Goal: Task Accomplishment & Management: Manage account settings

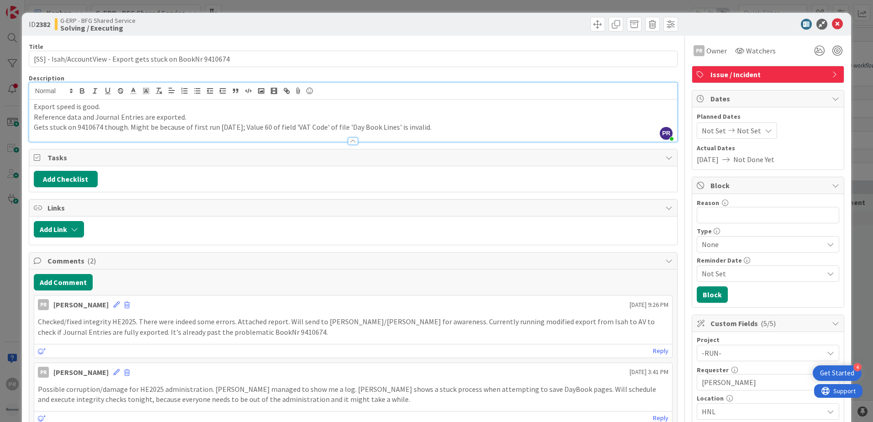
scroll to position [2922, 0]
click at [832, 23] on icon at bounding box center [837, 24] width 11 height 11
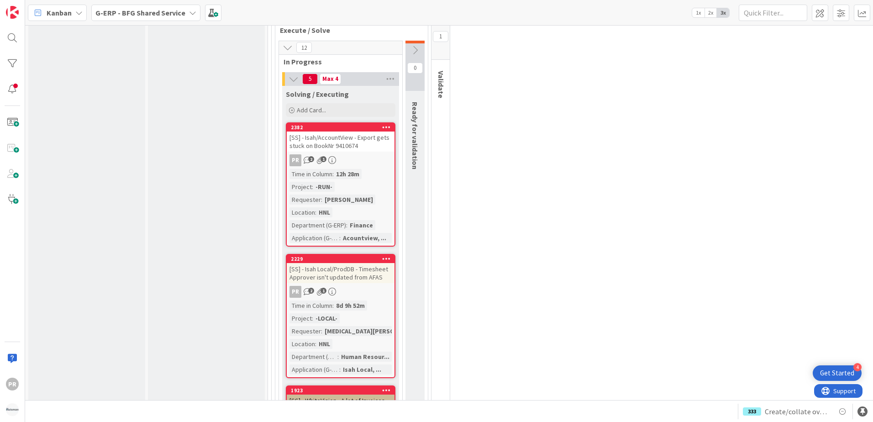
click at [165, 19] on div "G-ERP - BFG Shared Service" at bounding box center [145, 13] width 109 height 16
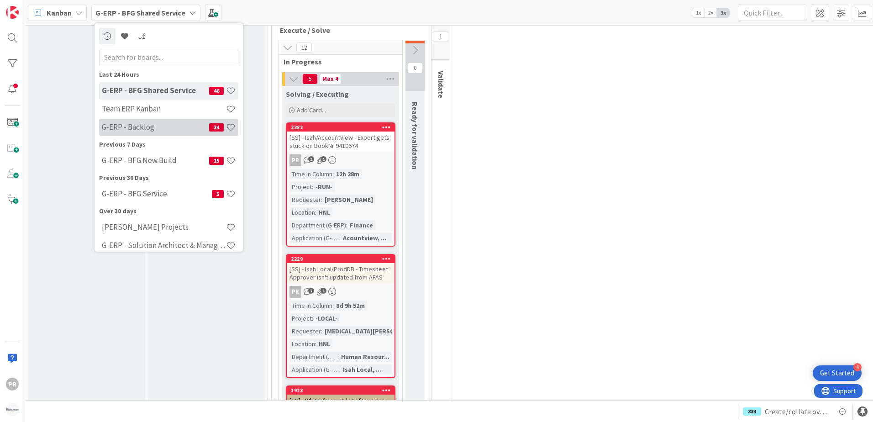
click at [145, 131] on h4 "G-ERP - Backlog" at bounding box center [155, 126] width 107 height 9
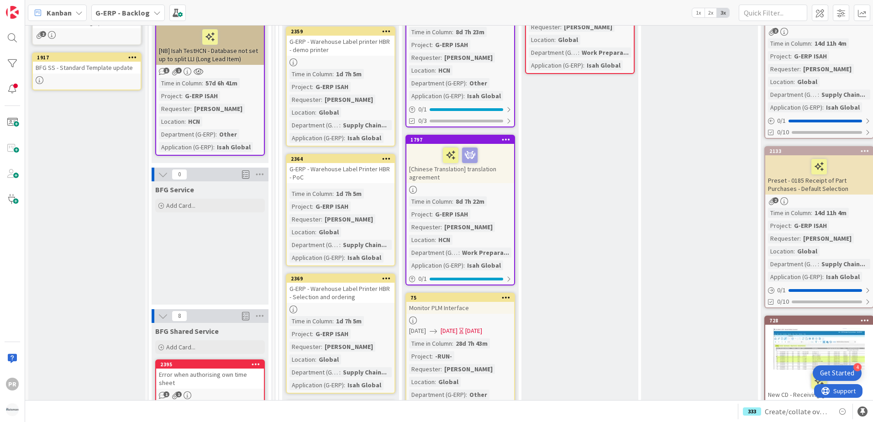
scroll to position [868, 0]
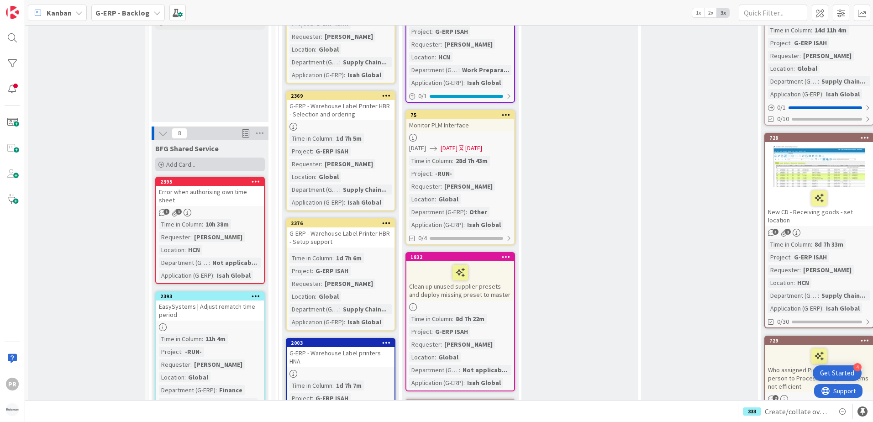
click at [205, 158] on div "Add Card..." at bounding box center [210, 165] width 110 height 14
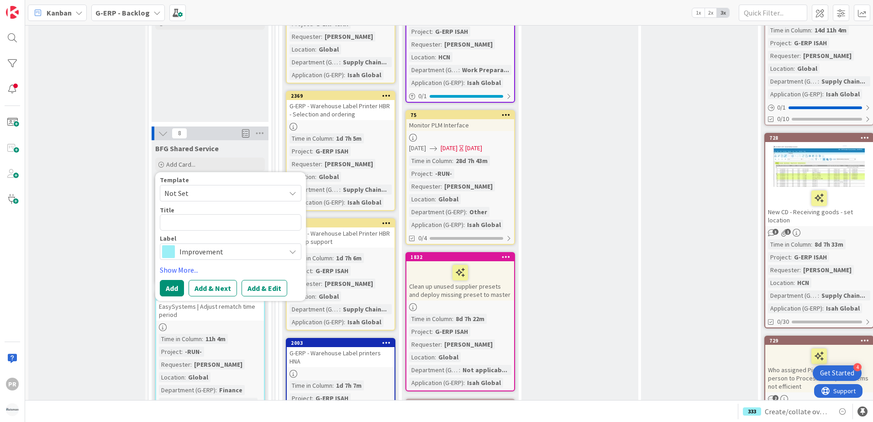
click at [228, 216] on textarea at bounding box center [231, 222] width 142 height 16
type textarea "x"
type textarea "["
type textarea "x"
type textarea "[S"
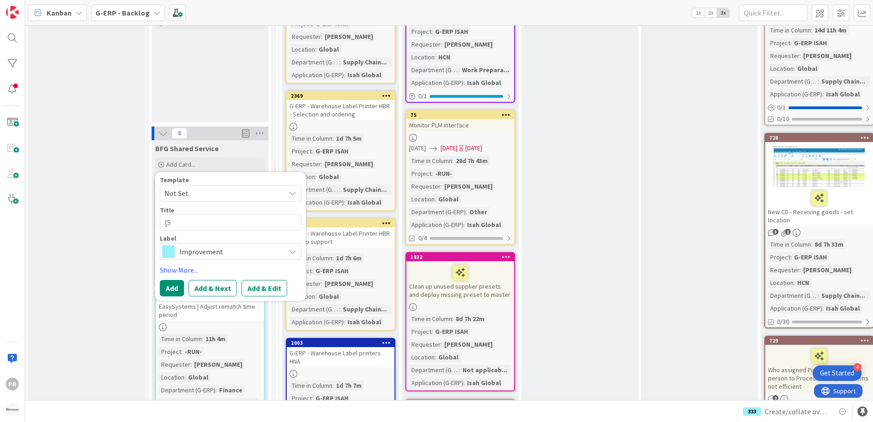
type textarea "x"
type textarea "[SS"
type textarea "x"
type textarea "[SS]"
type textarea "x"
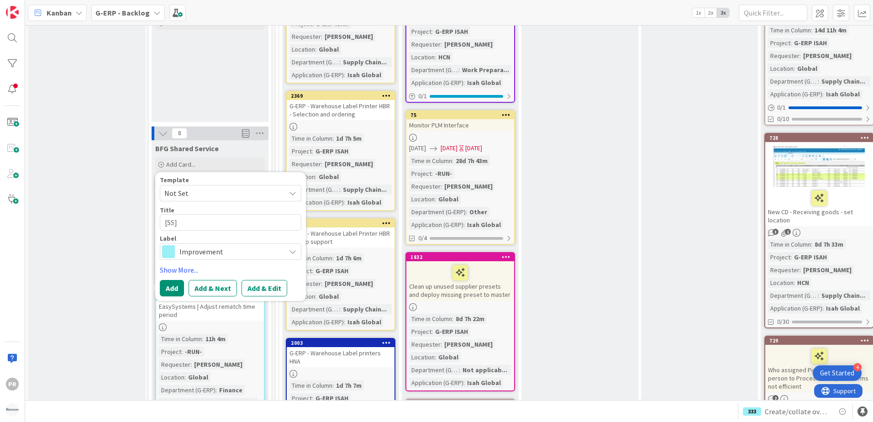
type textarea "[SS]]"
type textarea "x"
type textarea "[SS]"
type textarea "x"
type textarea "[SS]"
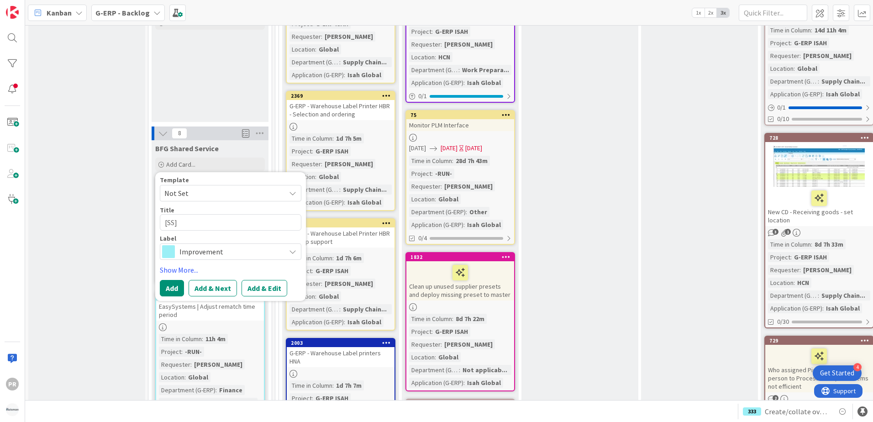
type textarea "x"
type textarea "[SS] O"
type textarea "x"
type textarea "[SS] On"
type textarea "x"
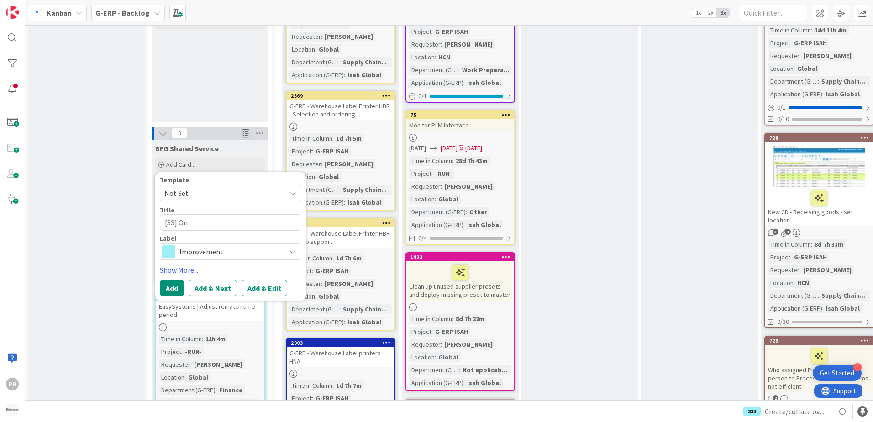
type textarea "[SS] One"
type textarea "x"
type textarea "[SS] On"
type textarea "x"
type textarea "[SS] O"
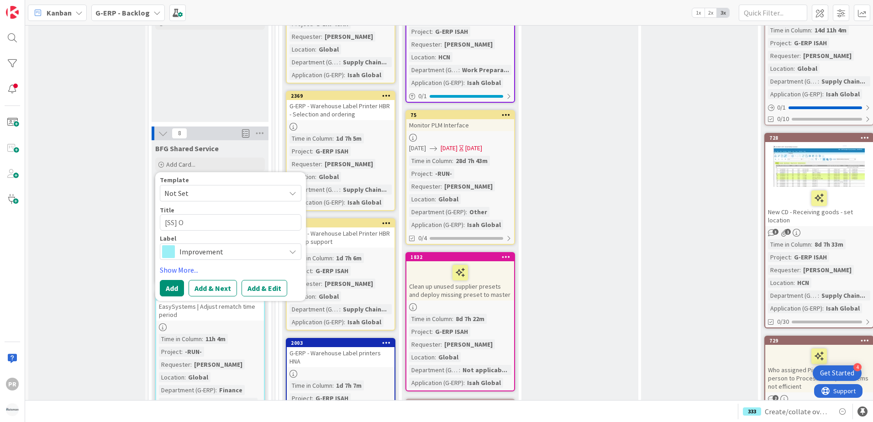
type textarea "x"
type textarea "[SS]"
type textarea "x"
type textarea "[SS] I"
type textarea "x"
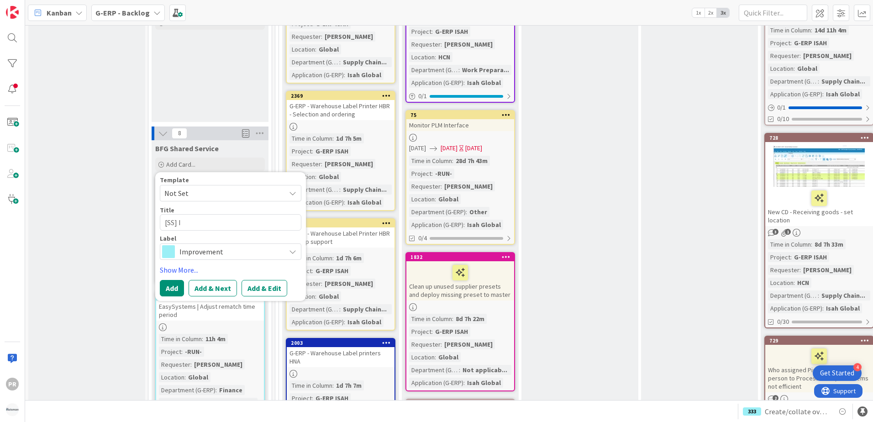
type textarea "[SS] Is"
type textarea "x"
type textarea "[SS] Isa"
type textarea "x"
type textarea "[SS] Isah"
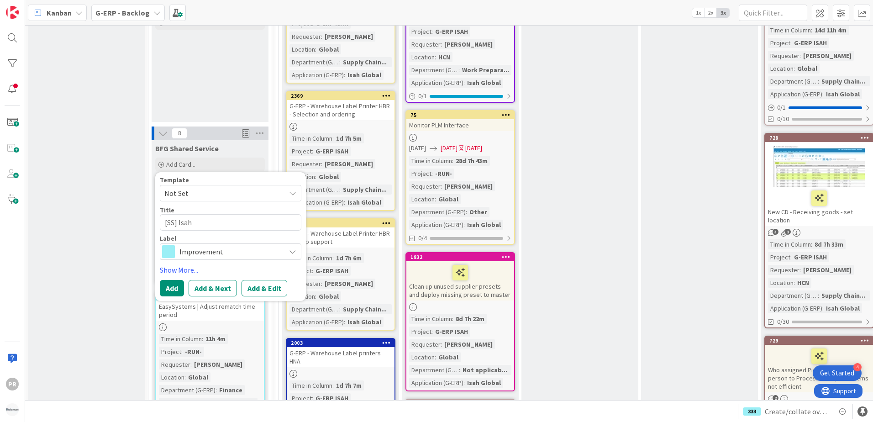
type textarea "x"
type textarea "[SS] Isah/"
type textarea "x"
type textarea "[SS] Isah/R"
type textarea "x"
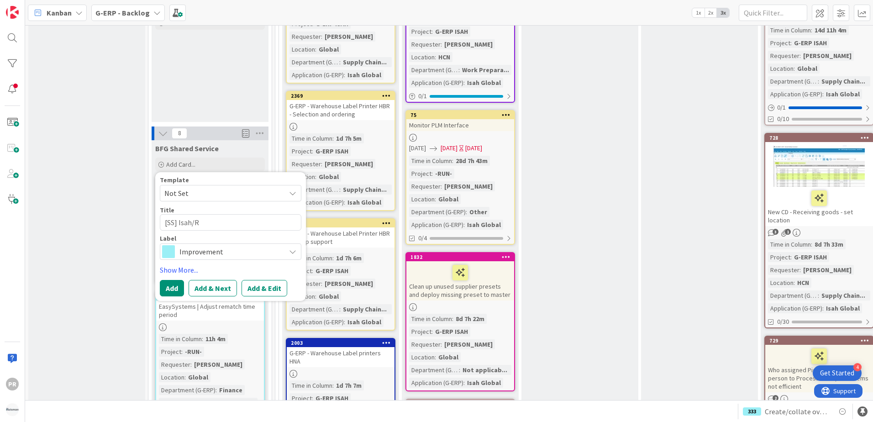
type textarea "[SS] Isah/"
type textarea "x"
type textarea "[SS] Isah/O"
type textarea "x"
type textarea "[SS] Isah/On"
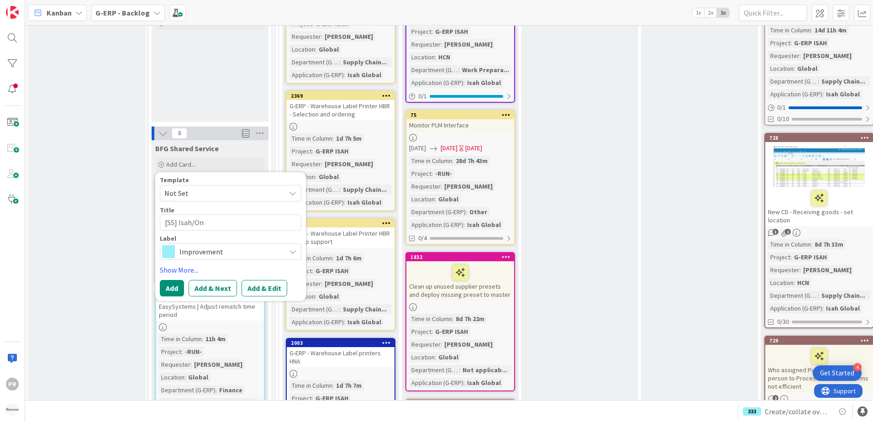
type textarea "x"
type textarea "[SS] Isah/One"
type textarea "x"
type textarea "[SS] Isah/OneS"
type textarea "x"
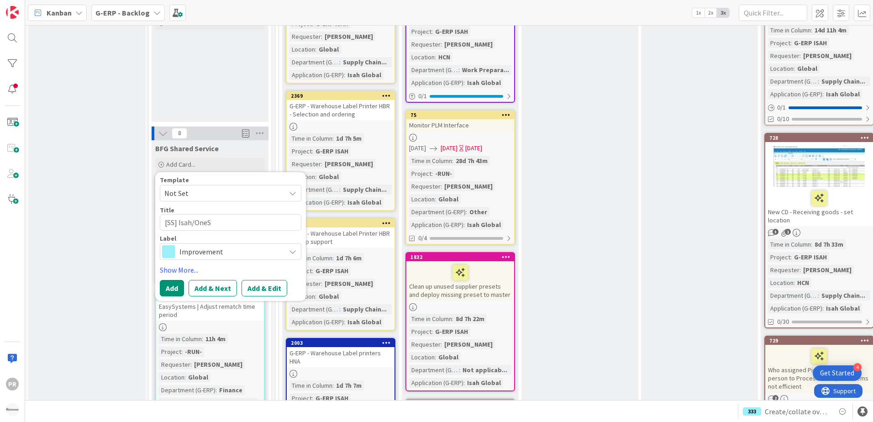
type textarea "[SS] Isah/OneSt"
type textarea "x"
type textarea "[SS] Isah/OneStr"
type textarea "x"
type textarea "[SS] Isah/OneStre"
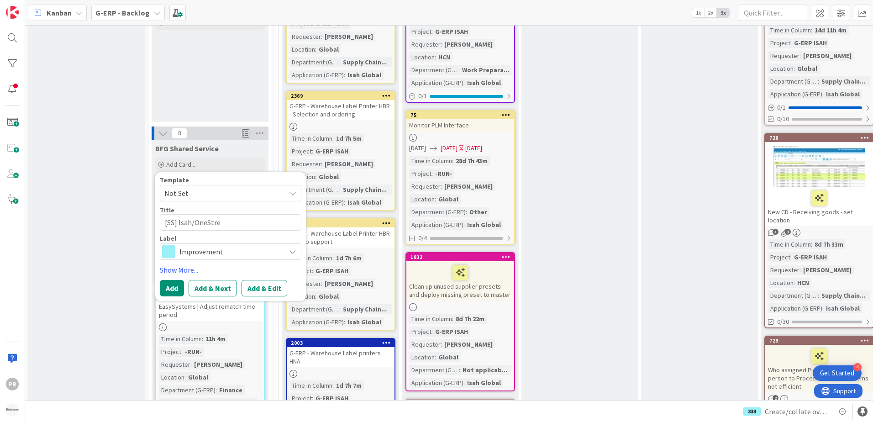
type textarea "x"
type textarea "[SS] Isah/OneStream"
type textarea "x"
type textarea "[SS] Isah/OneStream"
type textarea "x"
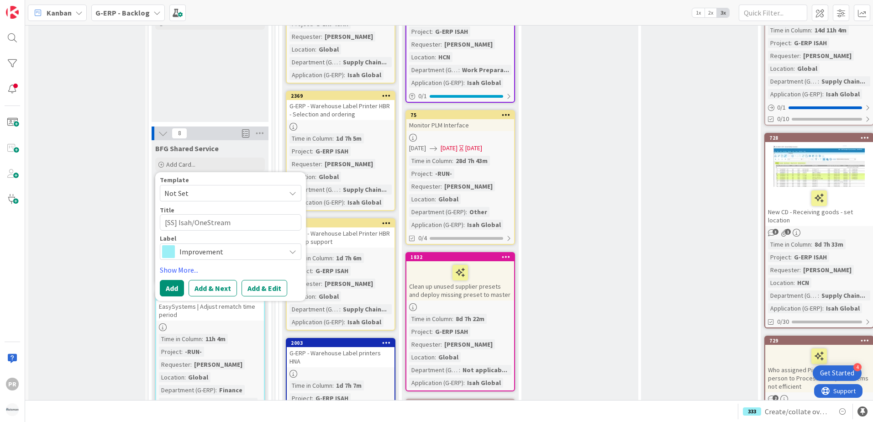
type textarea "[SS] Isah/OneStream -"
type textarea "x"
type textarea "[SS] Isah/OneStream -"
type textarea "x"
type textarea "[SS] Isah/OneStream - O"
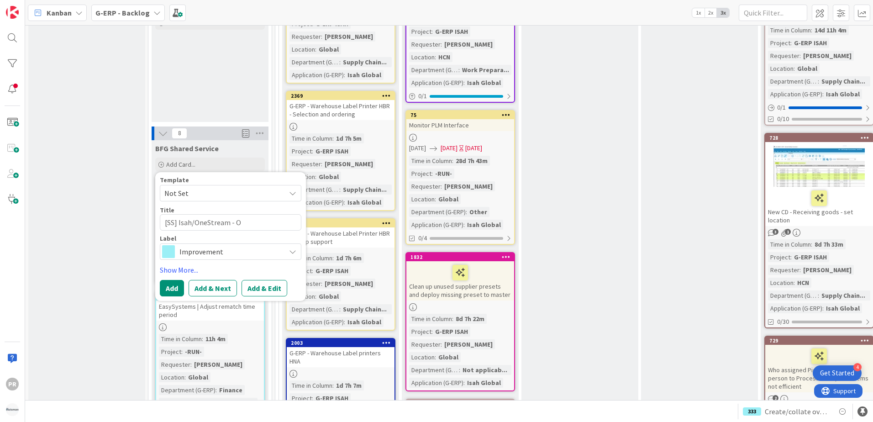
type textarea "x"
type textarea "[SS] Isah/OneStream - Ov"
type textarea "x"
type textarea "[SS] Isah/OneStream - Ove"
type textarea "x"
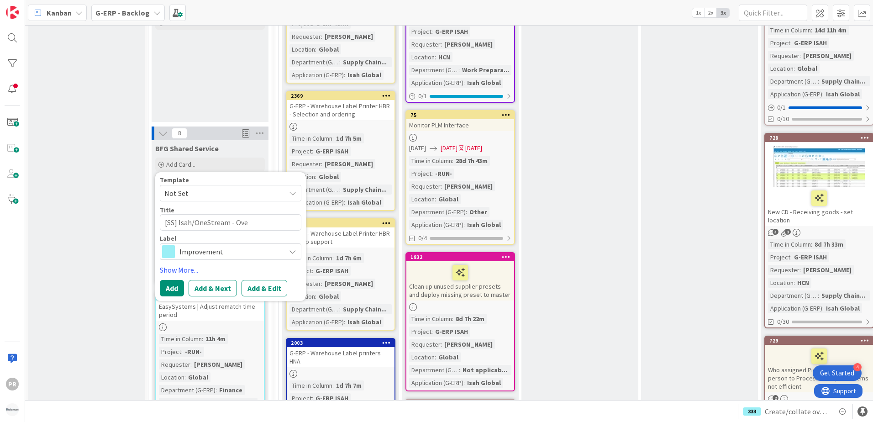
type textarea "[SS] Isah/OneStream - Over"
type textarea "x"
type textarea "[SS] Isah/OneStream - Overh"
type textarea "x"
type textarea "[SS] Isah/OneStream - Overho"
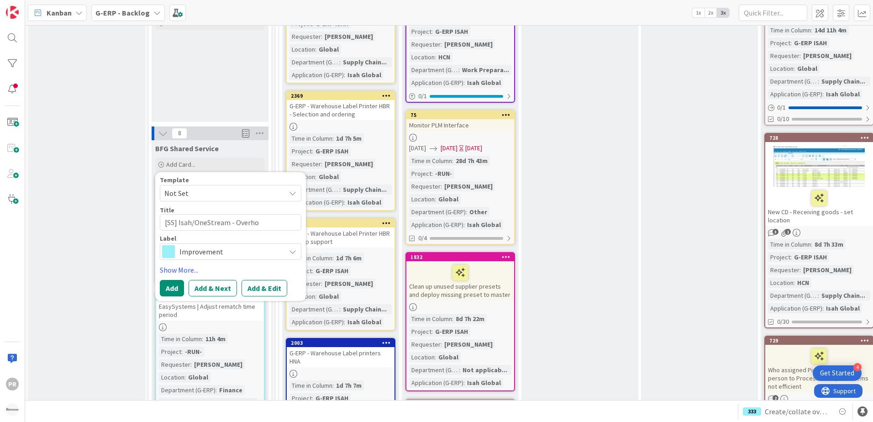
type textarea "x"
type textarea "[SS] Isah/OneStream - Overhou"
type textarea "x"
type textarea "[SS] Isah/OneStream - Overho"
type textarea "x"
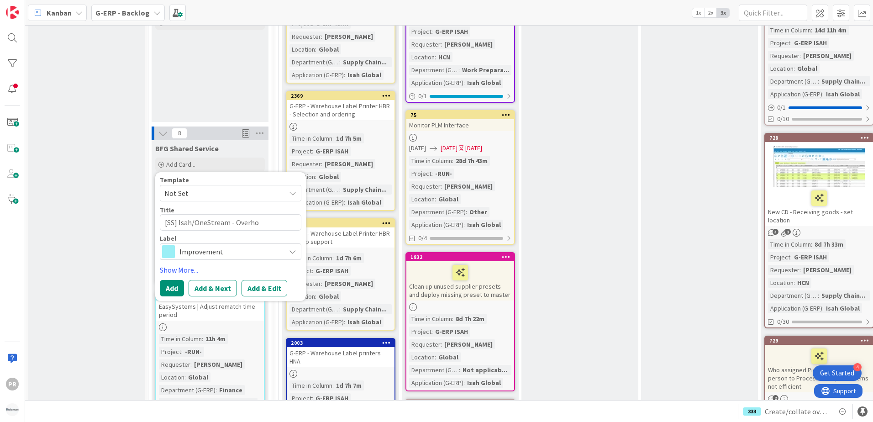
type textarea "[SS] Isah/OneStream - Overh"
type textarea "x"
type textarea "[SS] Isah/OneStream - Over"
type textarea "x"
type textarea "[SS] Isah/OneStream - Overvi"
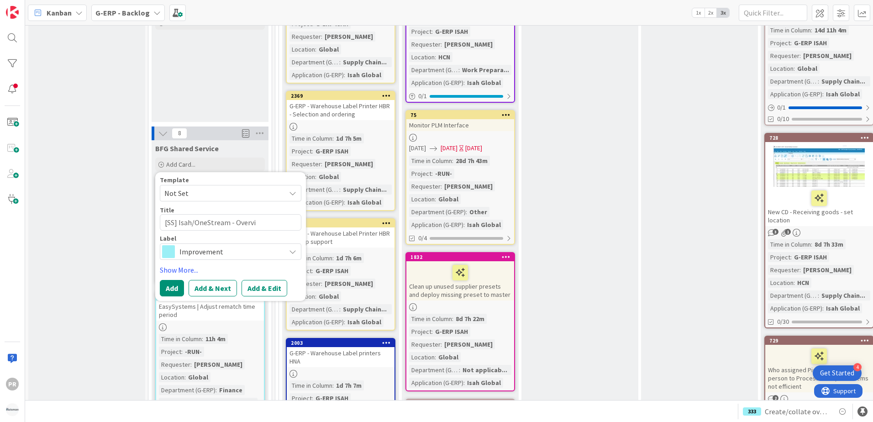
type textarea "x"
type textarea "[SS] Isah/OneStream - Overvie"
type textarea "x"
type textarea "[SS] Isah/OneStream - Overview"
type textarea "x"
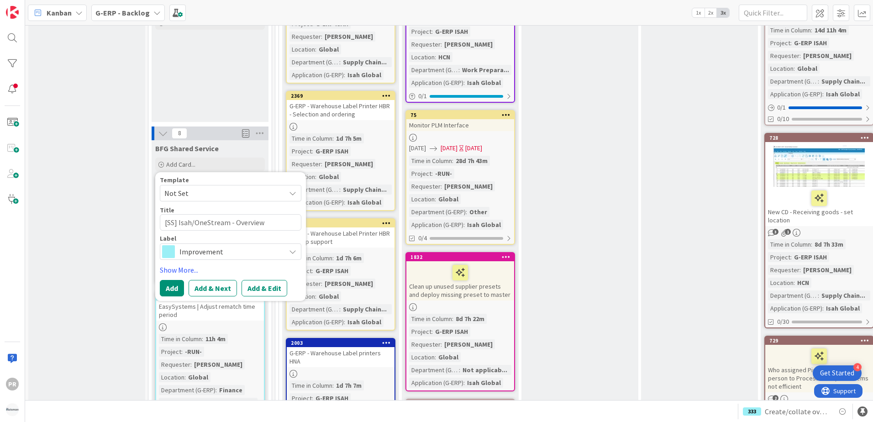
type textarea "[SS] Isah/OneStream - Overview H"
type textarea "x"
type textarea "[SS] Isah/OneStream - Overview Ho"
type textarea "x"
type textarea "[SS] Isah/OneStream - Overview Hou"
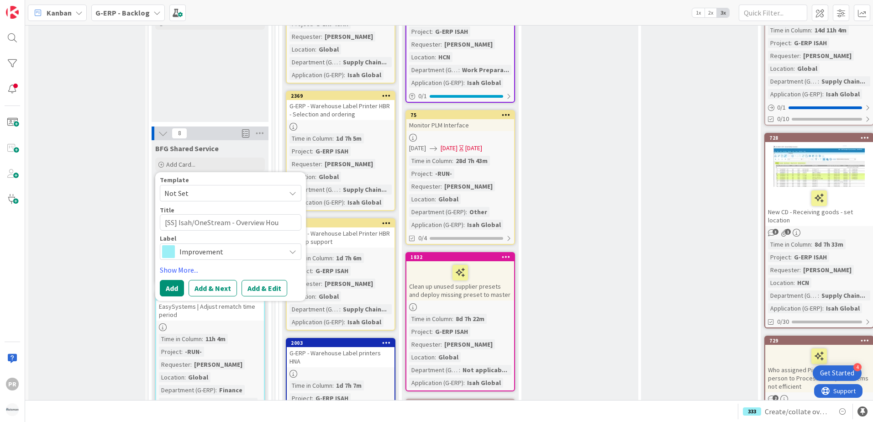
type textarea "x"
type textarea "[SS] Isah/OneStream - Overview Hour"
type textarea "x"
type textarea "[SS] Isah/OneStream - Overview Hours"
type textarea "x"
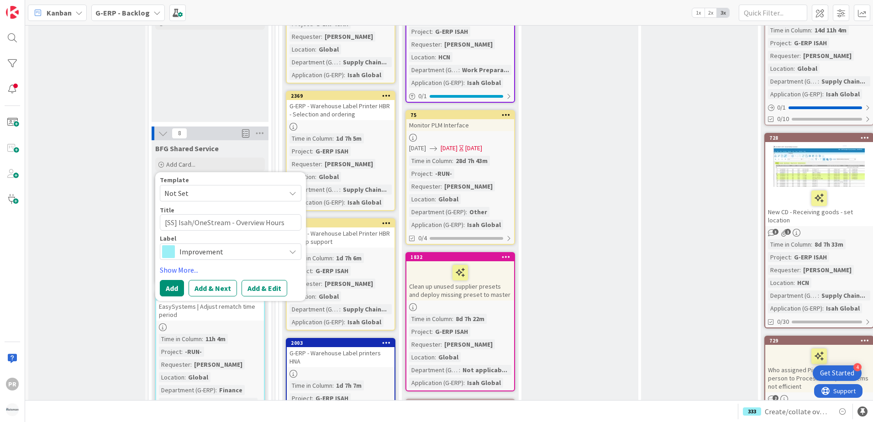
type textarea "[SS] Isah/OneStream - Overview Hours"
type textarea "x"
type textarea "[SS] Isah/OneStream - Overview Hours E"
type textarea "x"
type textarea "[SS] Isah/OneStream - Overview Hours Em"
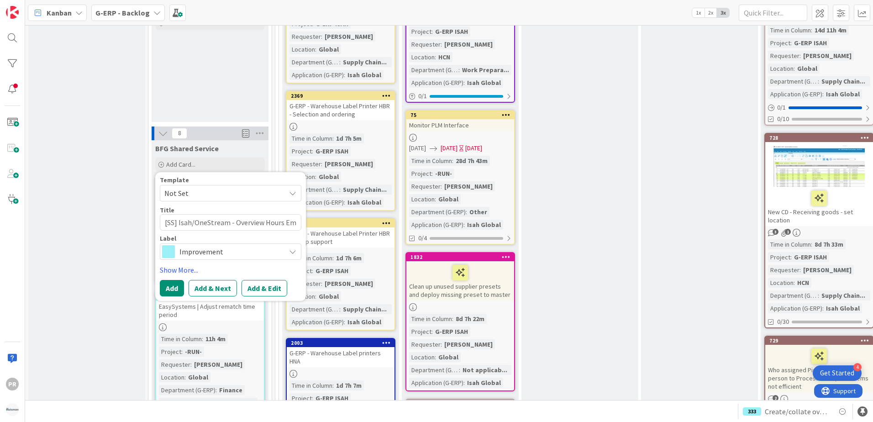
type textarea "x"
type textarea "[SS] Isah/OneStream - Overview Hours Emp"
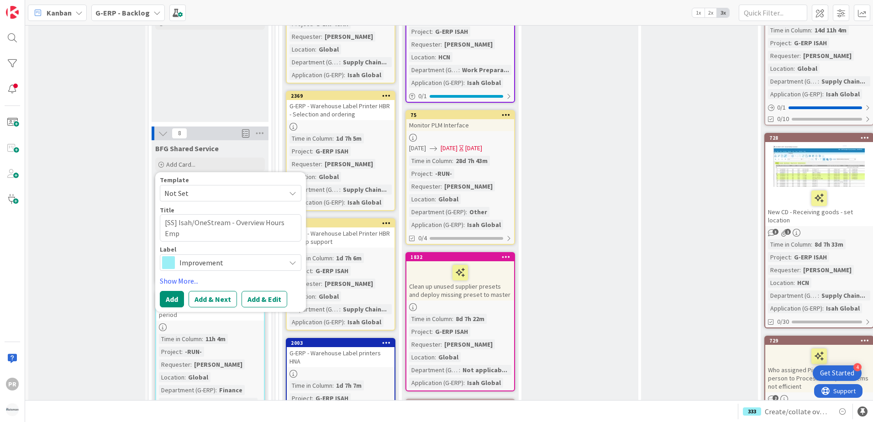
type textarea "x"
type textarea "[SS] Isah/OneStream - Overview Hours EmpI"
type textarea "x"
type textarea "[SS] Isah/OneStream - Overview Hours EmpId"
type textarea "x"
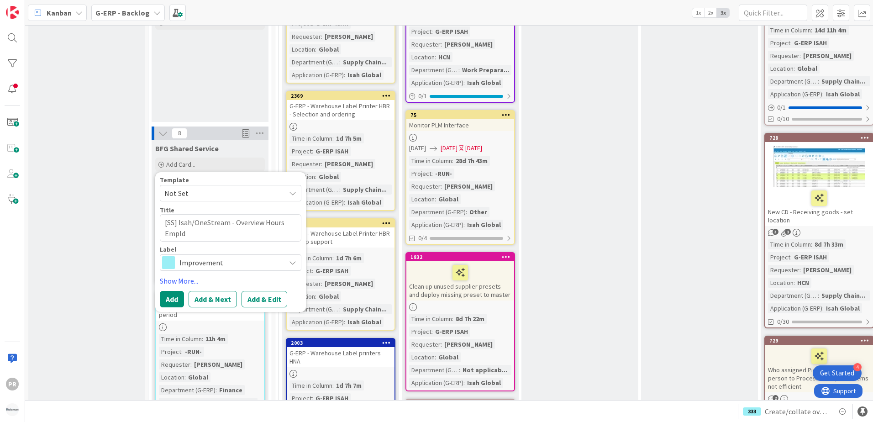
type textarea "[SS] Isah/OneStream - Overview Hours EmpId"
type textarea "x"
type textarea "[SS] Isah/OneStream - Overview Hours EmpId w"
type textarea "x"
type textarea "[SS] Isah/OneStream - Overview Hours EmpId wi"
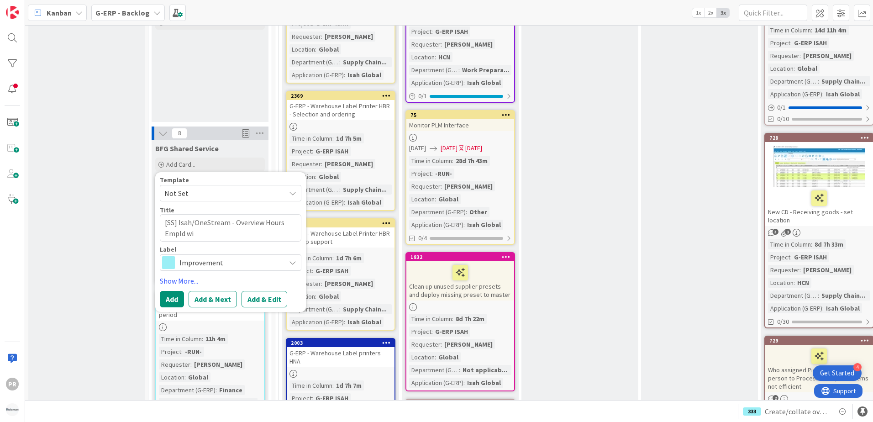
type textarea "x"
type textarea "[SS] Isah/OneStream - Overview Hours EmpId wih"
type textarea "x"
type textarea "[SS] Isah/OneStream - Overview Hours EmpId wi"
type textarea "x"
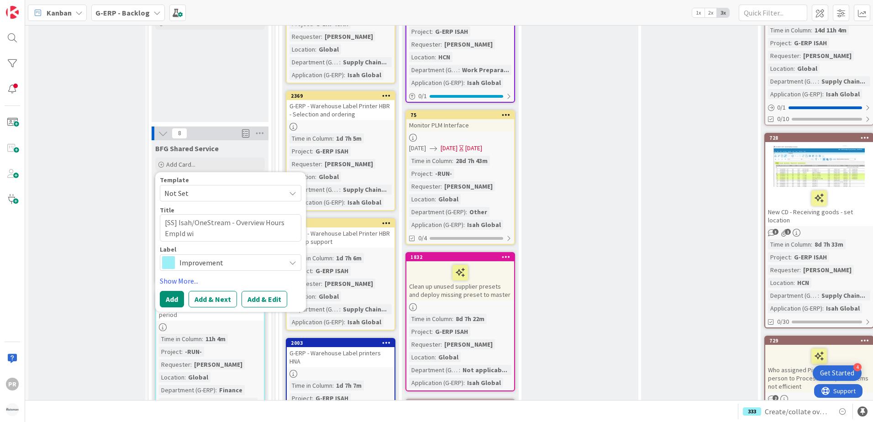
type textarea "[SS] Isah/OneStream - Overview Hours EmpId wit"
type textarea "x"
type textarea "[SS] Isah/OneStream - Overview Hours EmpId with"
type textarea "x"
type textarea "[SS] Isah/OneStream - Overview Hours EmpId with c"
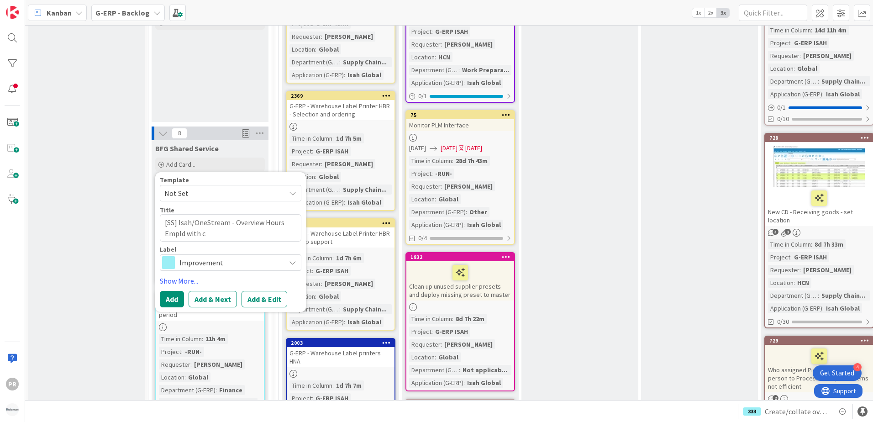
type textarea "x"
type textarea "[SS] Isah/OneStream - Overview Hours EmpId with ch"
type textarea "x"
type textarea "[SS] Isah/OneStream - Overview Hours EmpId with cha"
type textarea "x"
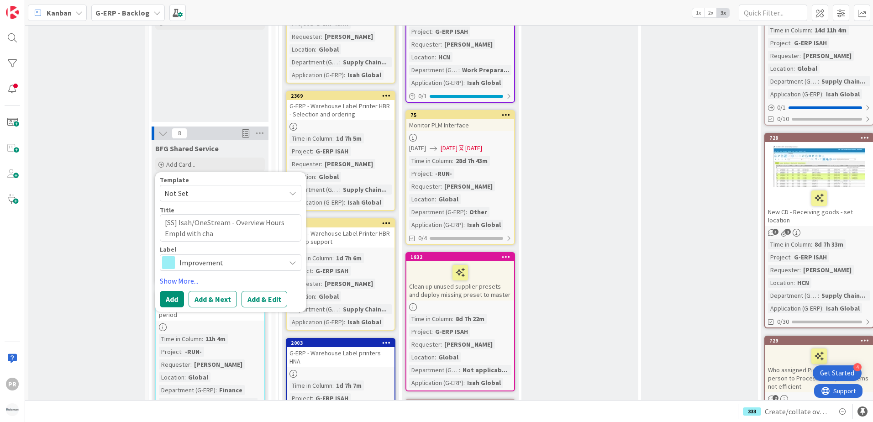
type textarea "[SS] Isah/OneStream - Overview Hours EmpId with chan"
type textarea "x"
type textarea "[SS] Isah/OneStream - Overview Hours EmpId with [PERSON_NAME]"
type textarea "x"
type textarea "[SS] Isah/OneStream - Overview Hours EmpId with change"
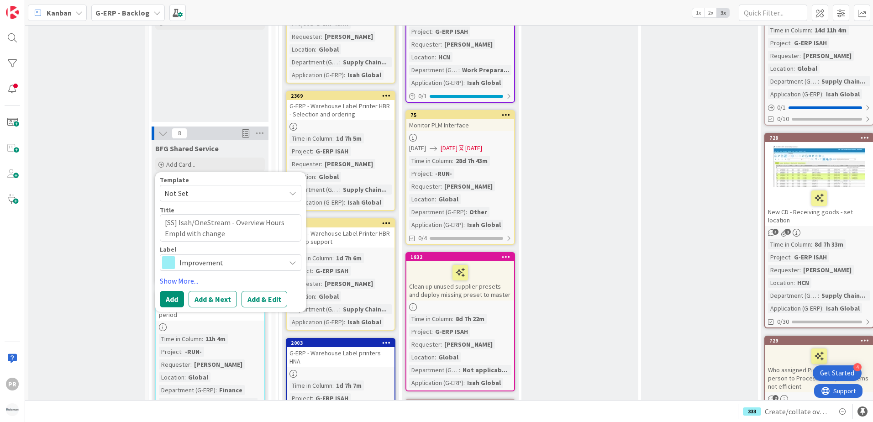
type textarea "x"
type textarea "[SS] Isah/OneStream - Overview Hours EmpId with changed"
type textarea "x"
type textarea "[SS] Isah/OneStream - Overview Hours EmpId with changed D"
type textarea "x"
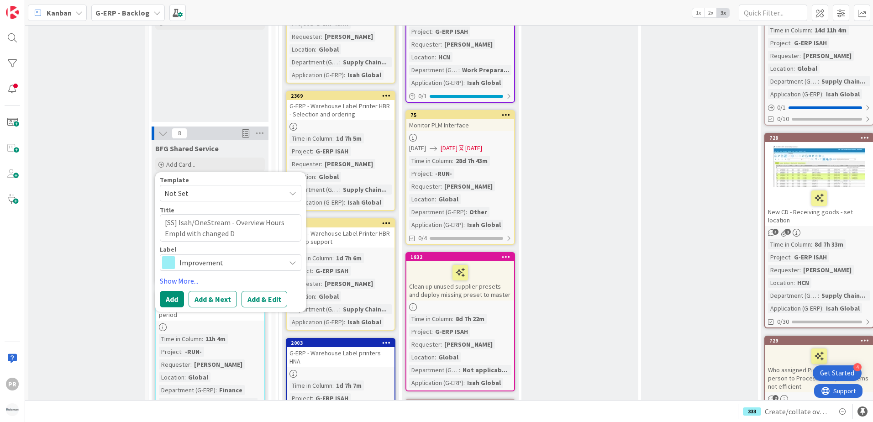
type textarea "[SS] Isah/OneStream - Overview Hours EmpId with changed De"
type textarea "x"
type textarea "[SS] Isah/OneStream - Overview Hours EmpId with changed Dep"
type textarea "x"
type textarea "[SS] Isah/OneStream - Overview Hours EmpId with changed Depa"
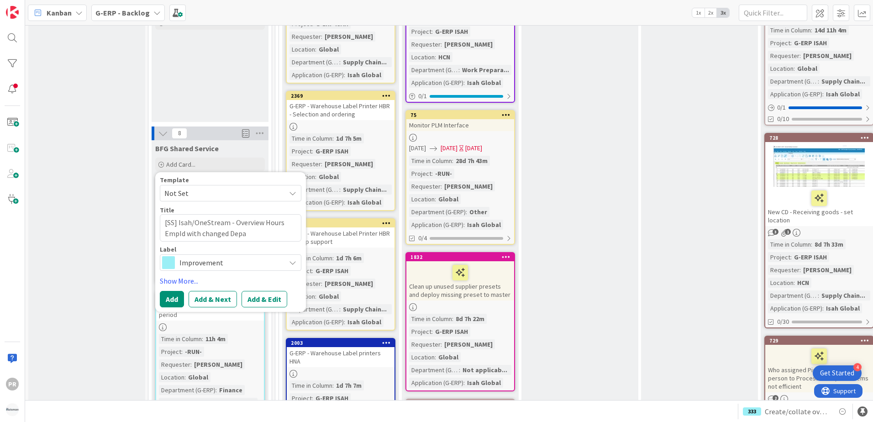
type textarea "x"
type textarea "[SS] Isah/OneStream - Overview Hours EmpId with changed Depar"
type textarea "x"
type textarea "[SS] Isah/OneStream - Overview Hours EmpId with changed Depart"
type textarea "x"
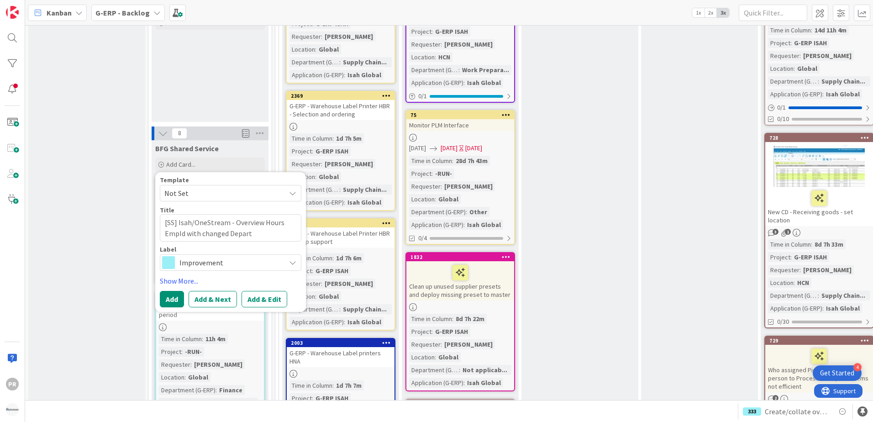
type textarea "[SS] Isah/OneStream - Overview Hours EmpId with changed Departm"
type textarea "x"
type textarea "[SS] Isah/OneStream - Overview Hours EmpId with changed Departme"
type textarea "x"
type textarea "[SS] Isah/OneStream - Overview Hours EmpId with changed Department"
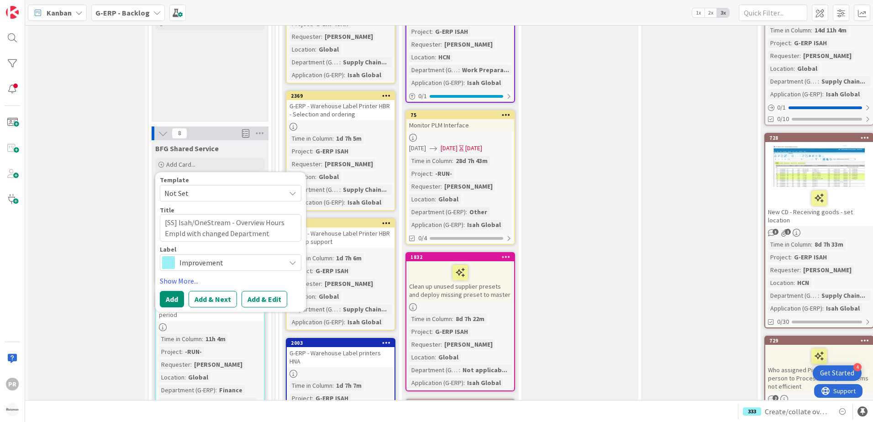
type textarea "x"
type textarea "[SS] Isah/OneStream - Overview Hours EmpId with changed Department"
click at [253, 291] on button "Add & Edit" at bounding box center [265, 299] width 46 height 16
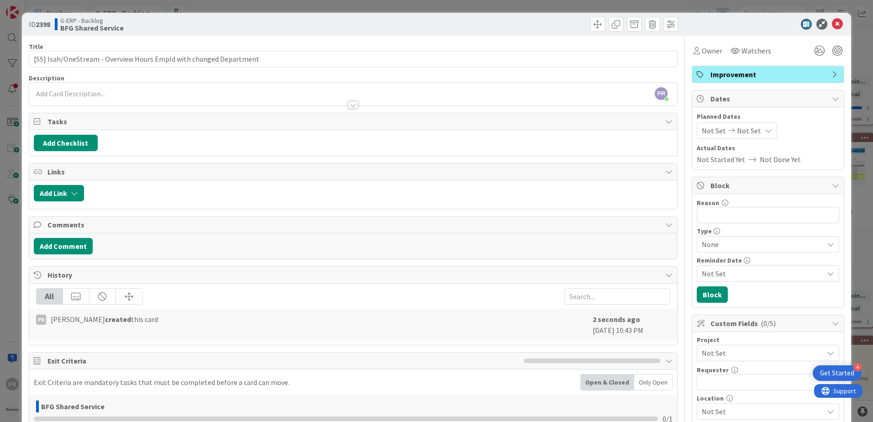
click at [141, 96] on div at bounding box center [353, 101] width 648 height 10
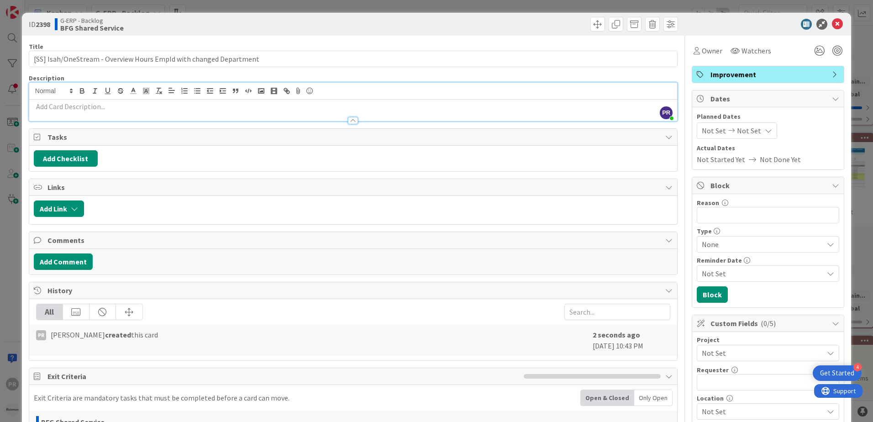
click at [149, 104] on p at bounding box center [353, 106] width 639 height 11
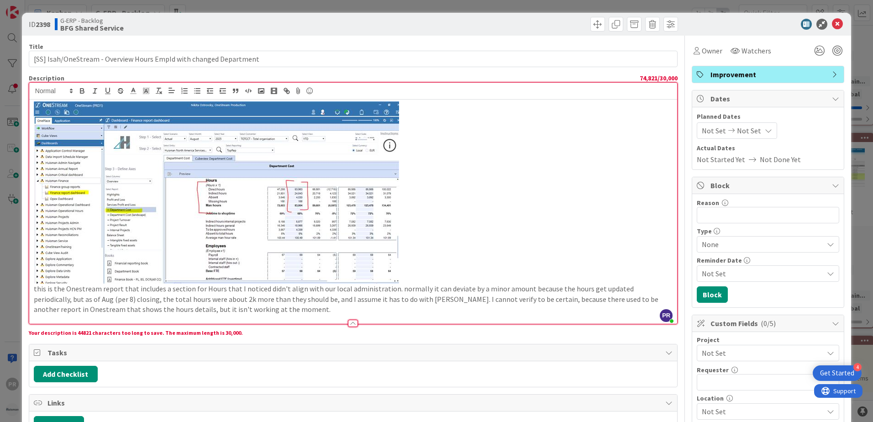
click at [442, 109] on p at bounding box center [353, 192] width 639 height 182
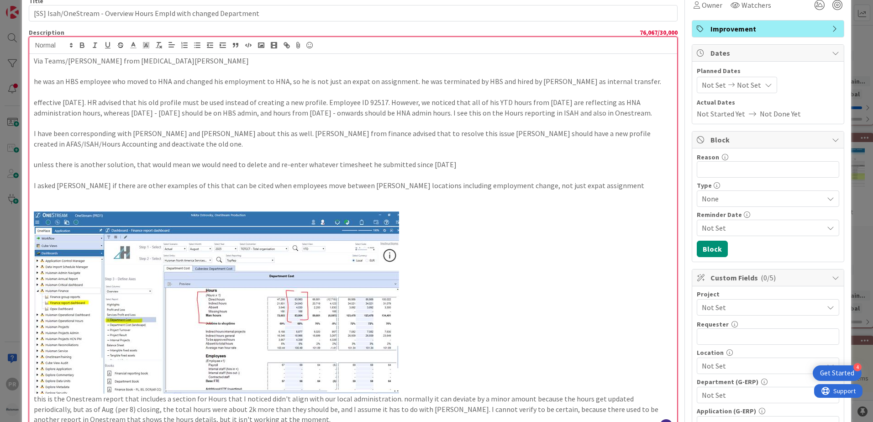
scroll to position [46, 0]
click at [134, 70] on p at bounding box center [353, 71] width 639 height 11
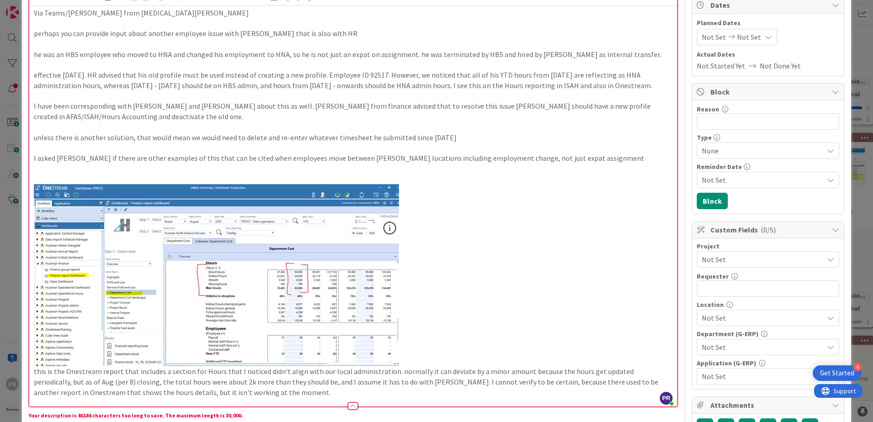
scroll to position [137, 0]
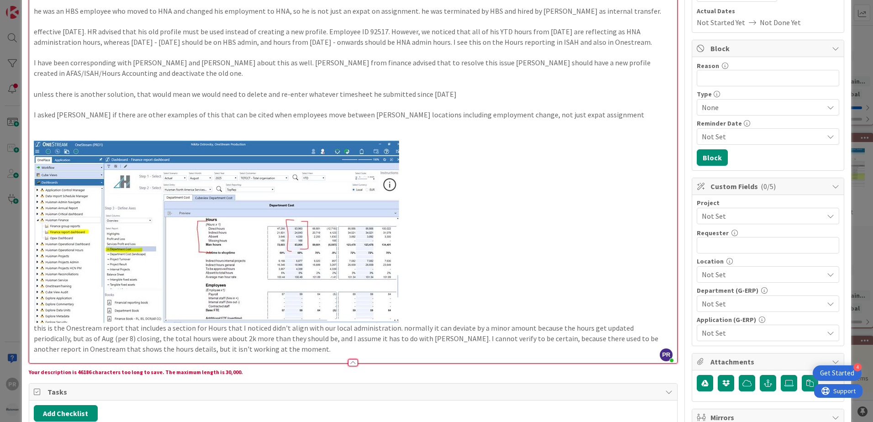
click at [107, 126] on p at bounding box center [353, 125] width 639 height 11
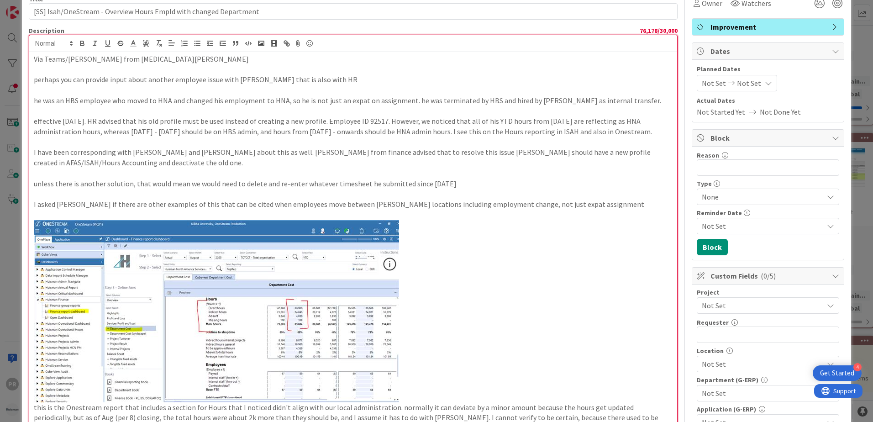
scroll to position [46, 0]
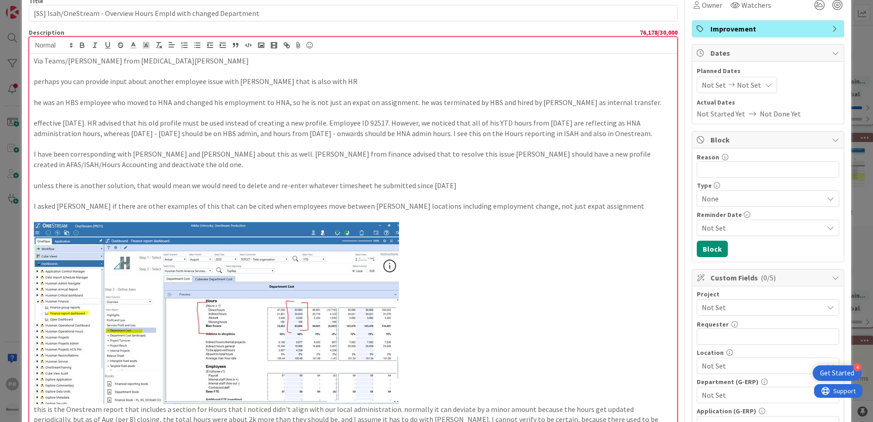
click at [124, 94] on p at bounding box center [353, 92] width 639 height 11
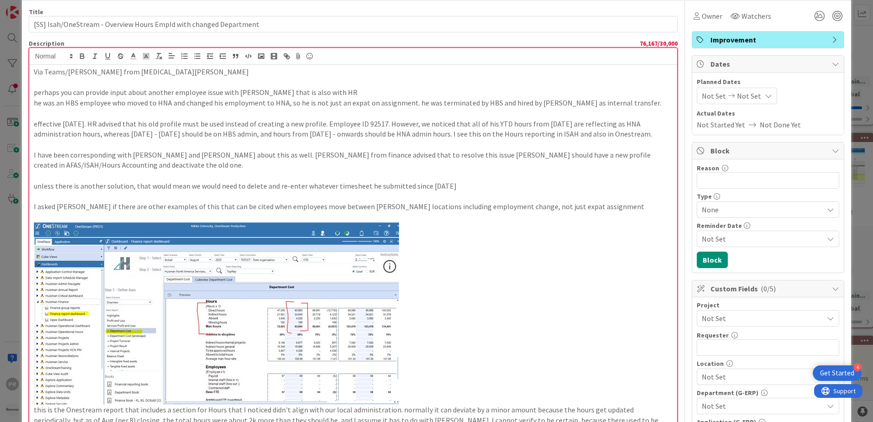
scroll to position [31, 0]
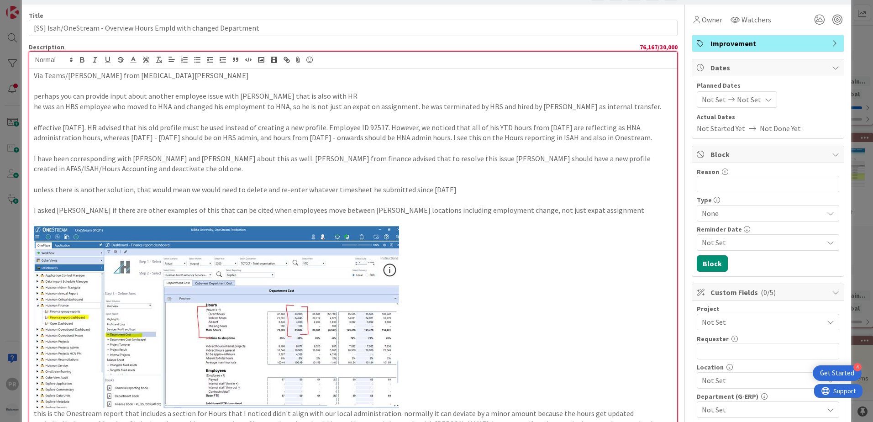
click at [121, 116] on p at bounding box center [353, 117] width 639 height 11
click at [353, 95] on p "perhaps you can provide input about another employee issue with [PERSON_NAME] t…" at bounding box center [353, 96] width 639 height 11
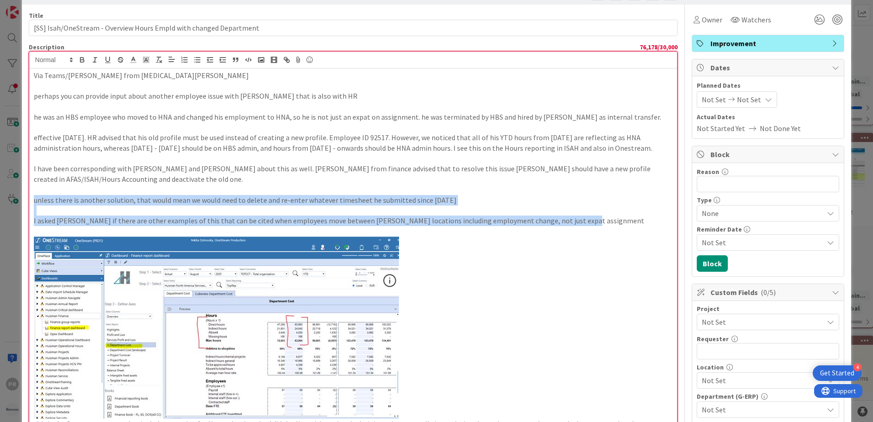
drag, startPoint x: 583, startPoint y: 222, endPoint x: 269, endPoint y: 189, distance: 315.4
click at [269, 189] on div "Via Teams/[PERSON_NAME] from [MEDICAL_DATA][PERSON_NAME] perhaps you can provid…" at bounding box center [353, 263] width 648 height 390
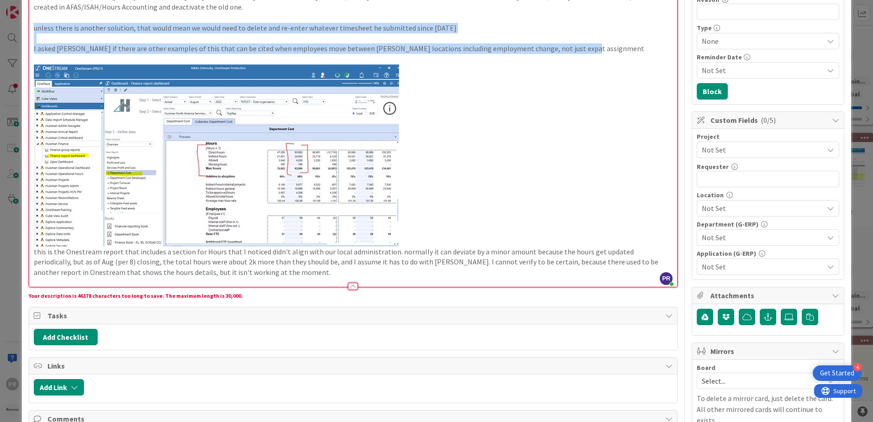
scroll to position [214, 0]
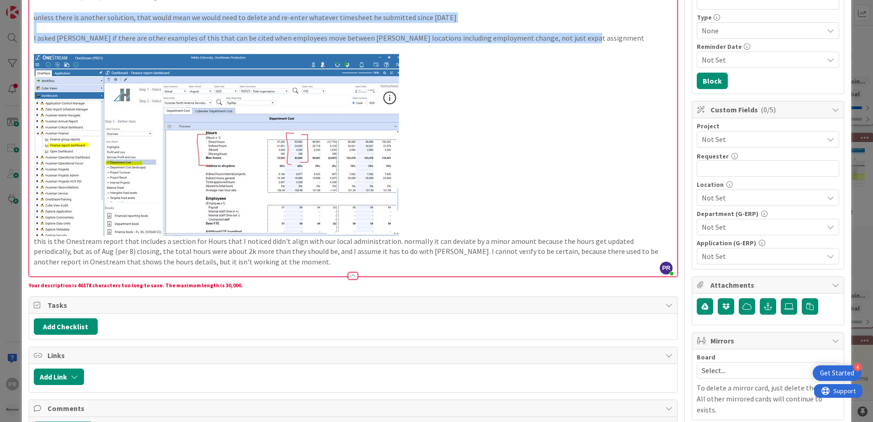
click at [302, 179] on img at bounding box center [216, 145] width 365 height 182
click at [293, 116] on img at bounding box center [216, 145] width 365 height 182
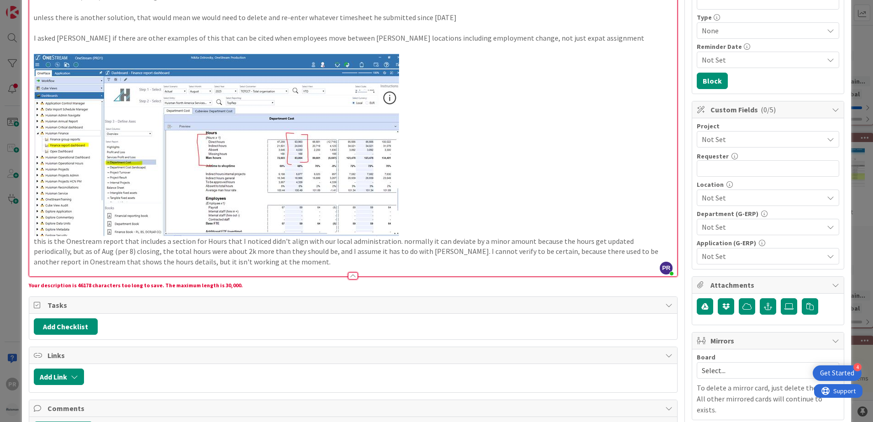
click at [478, 68] on p at bounding box center [353, 145] width 639 height 182
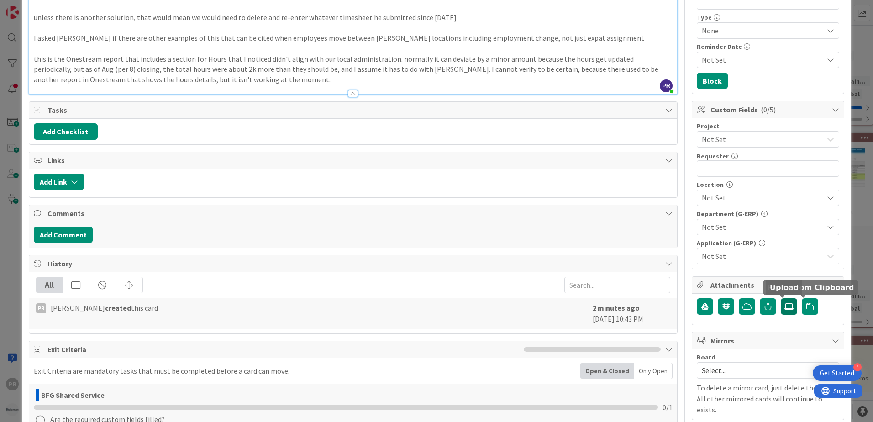
click at [786, 310] on label at bounding box center [789, 306] width 16 height 16
click at [781, 298] on input "file" at bounding box center [781, 298] width 0 height 0
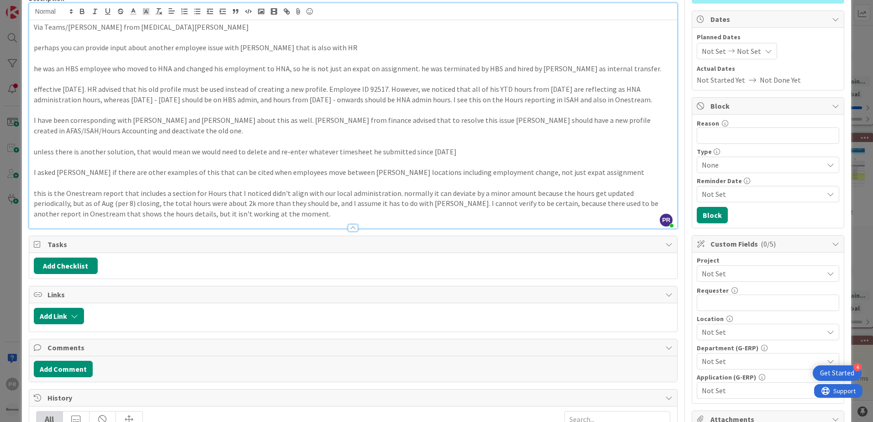
scroll to position [77, 0]
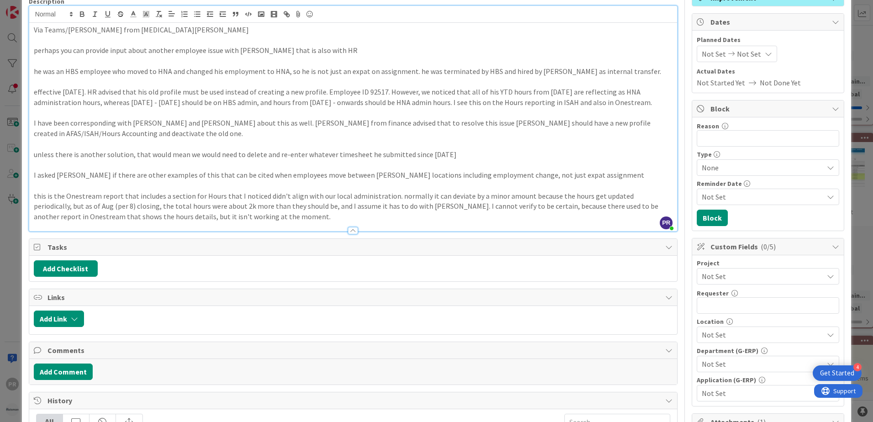
click at [73, 185] on p at bounding box center [353, 185] width 639 height 11
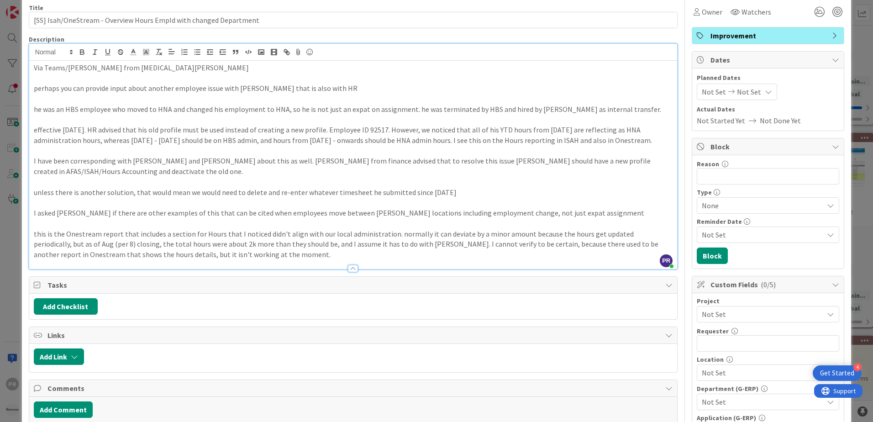
scroll to position [0, 0]
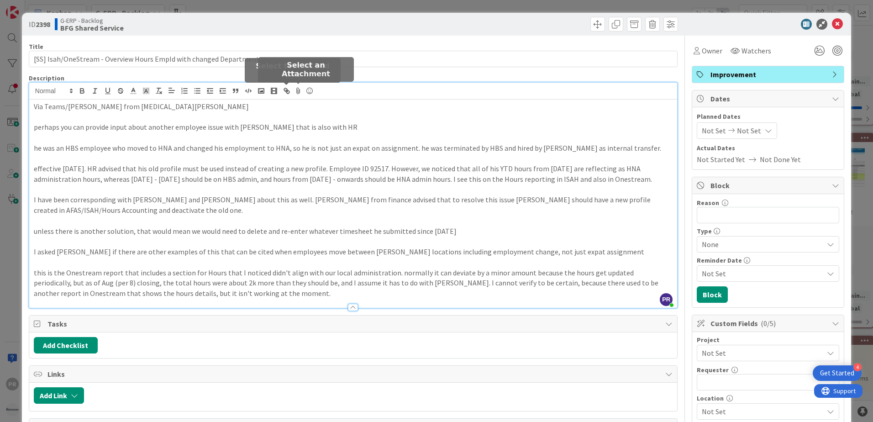
click at [300, 92] on icon at bounding box center [298, 90] width 11 height 13
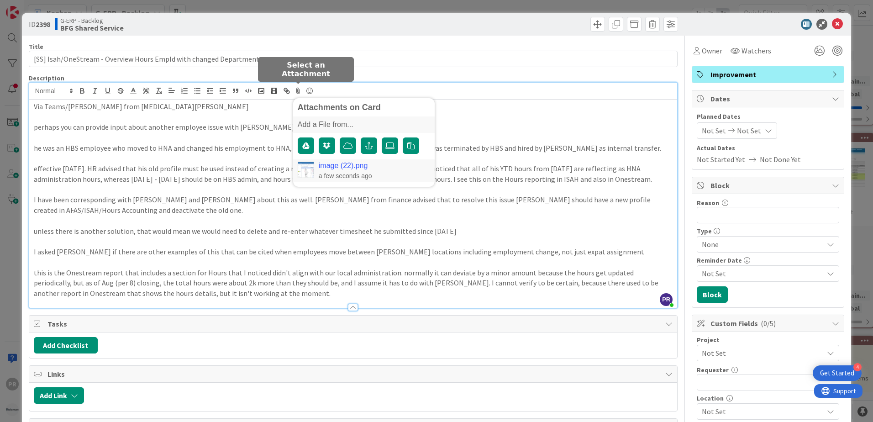
click at [332, 165] on link "image (22).png" at bounding box center [343, 166] width 49 height 8
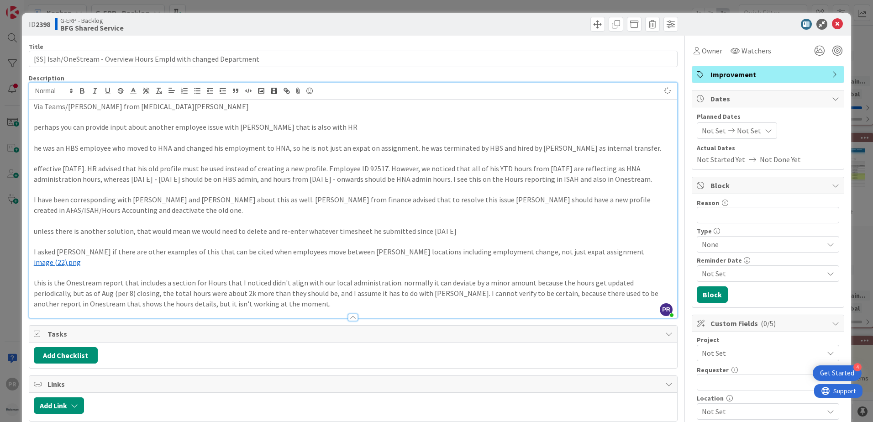
click at [155, 117] on p at bounding box center [353, 117] width 639 height 11
click at [758, 52] on span "Watchers" at bounding box center [757, 50] width 30 height 11
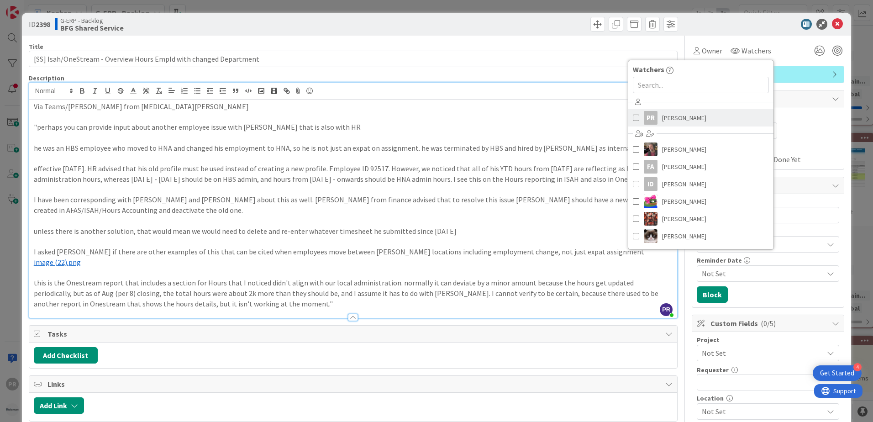
click at [681, 113] on span "[PERSON_NAME]" at bounding box center [684, 118] width 44 height 14
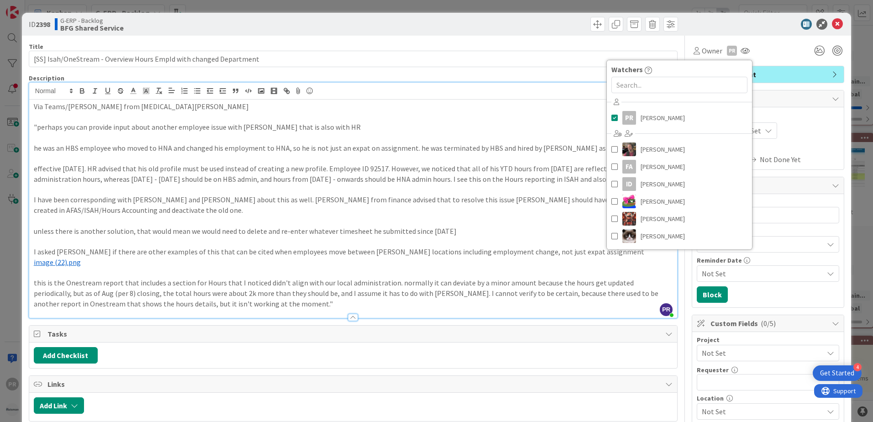
click at [723, 27] on div at bounding box center [764, 24] width 162 height 11
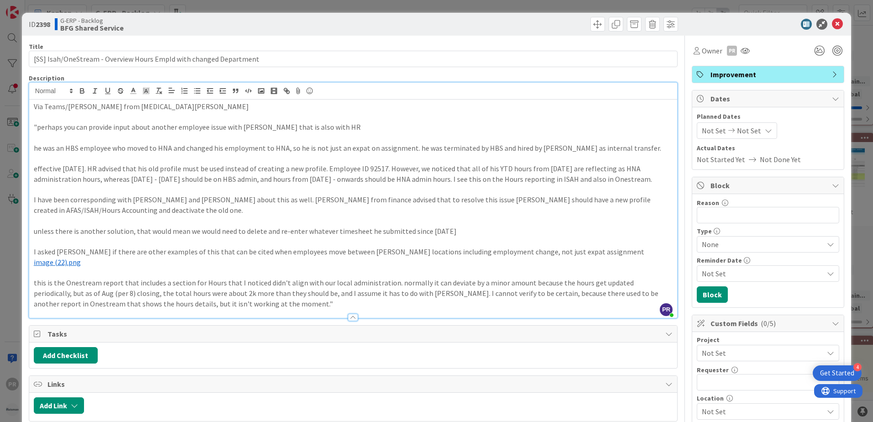
scroll to position [137, 0]
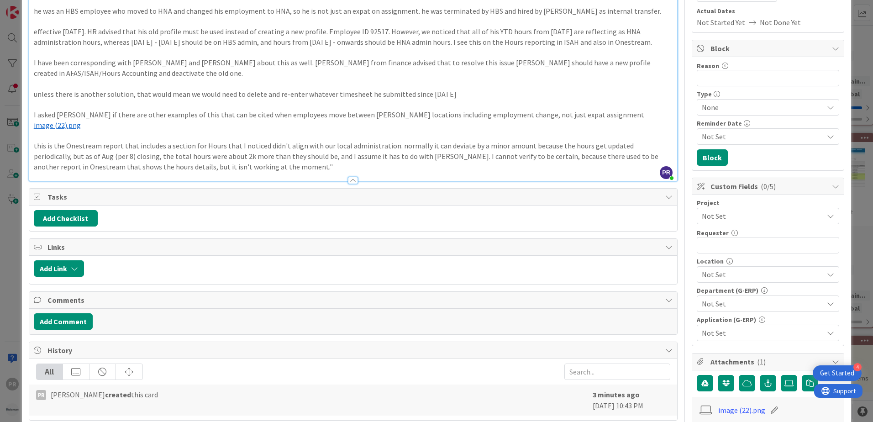
click at [715, 212] on span "Not Set" at bounding box center [760, 216] width 117 height 13
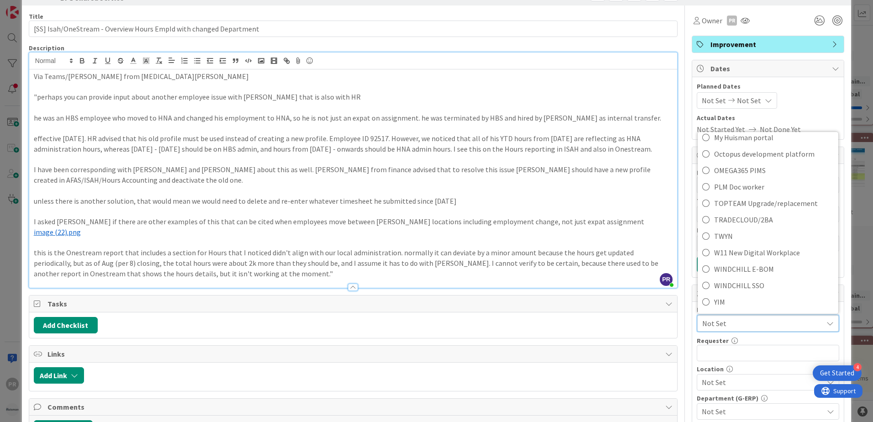
scroll to position [46, 0]
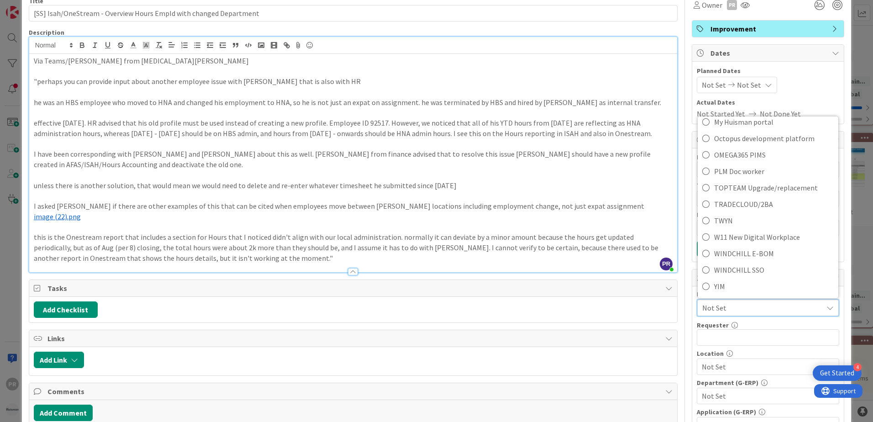
click at [752, 304] on span "Not Set" at bounding box center [760, 307] width 116 height 13
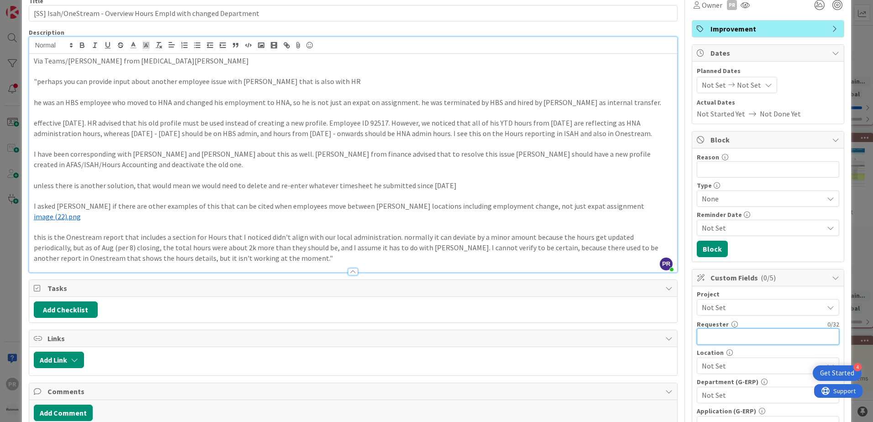
click at [747, 339] on input "text" at bounding box center [768, 336] width 142 height 16
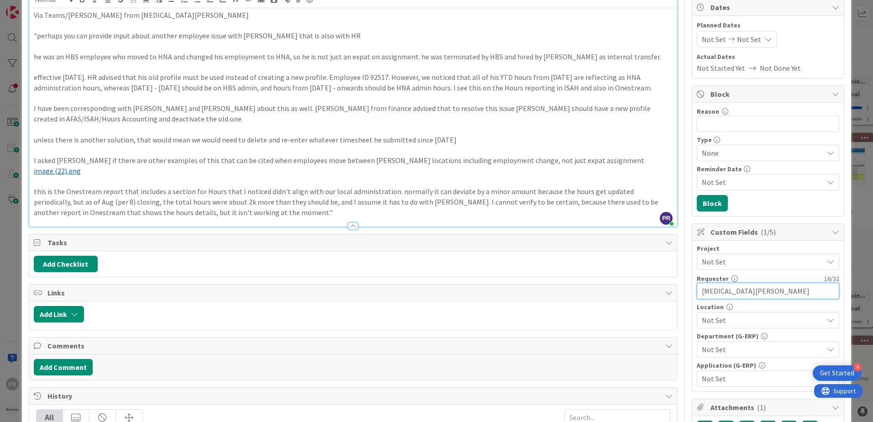
type input "[MEDICAL_DATA][PERSON_NAME]"
click at [732, 319] on span "Not Set" at bounding box center [762, 320] width 121 height 11
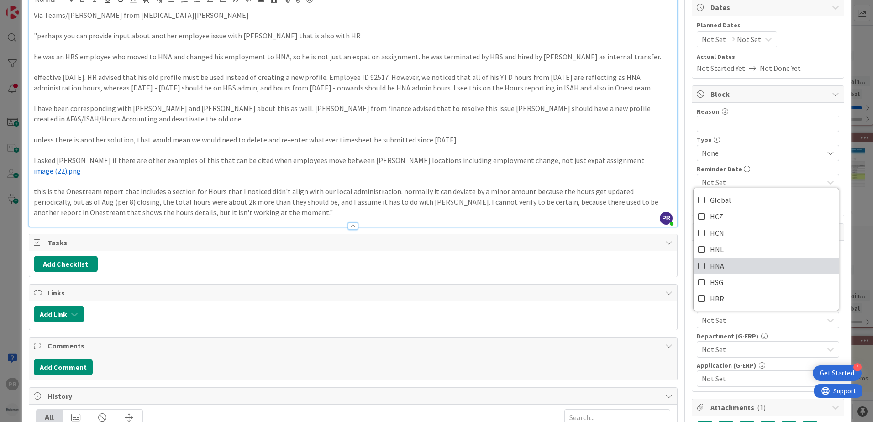
click at [698, 263] on icon at bounding box center [701, 266] width 7 height 14
click at [738, 345] on span "Not Set" at bounding box center [762, 349] width 121 height 11
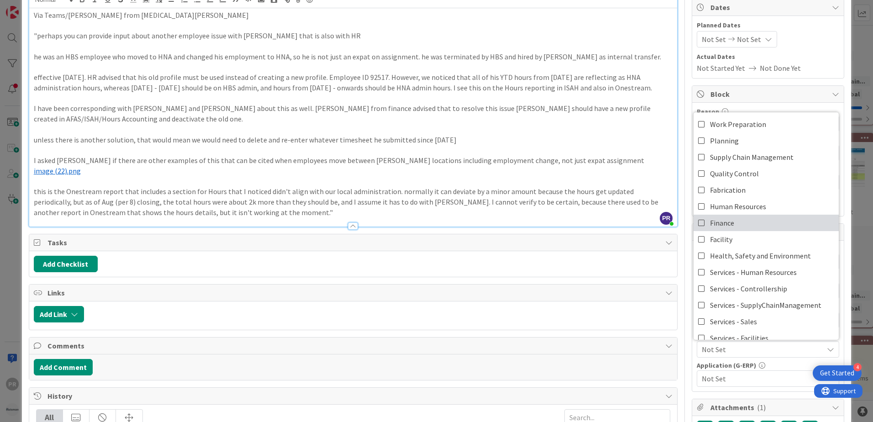
click at [698, 224] on icon at bounding box center [701, 223] width 7 height 14
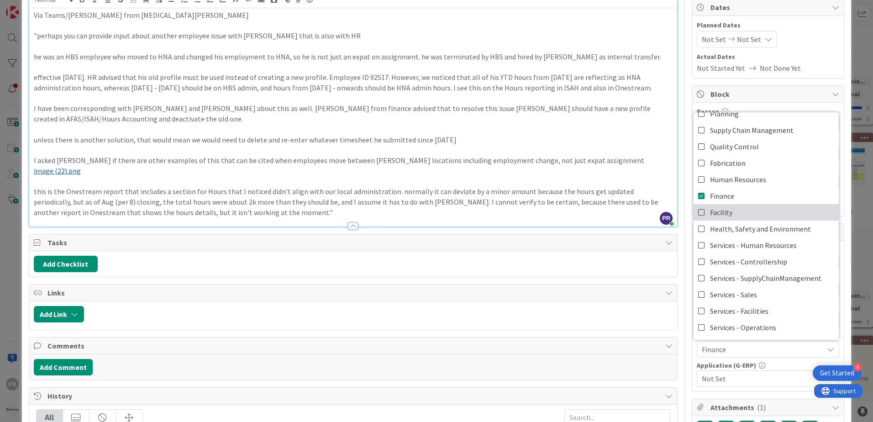
scroll to position [76, 0]
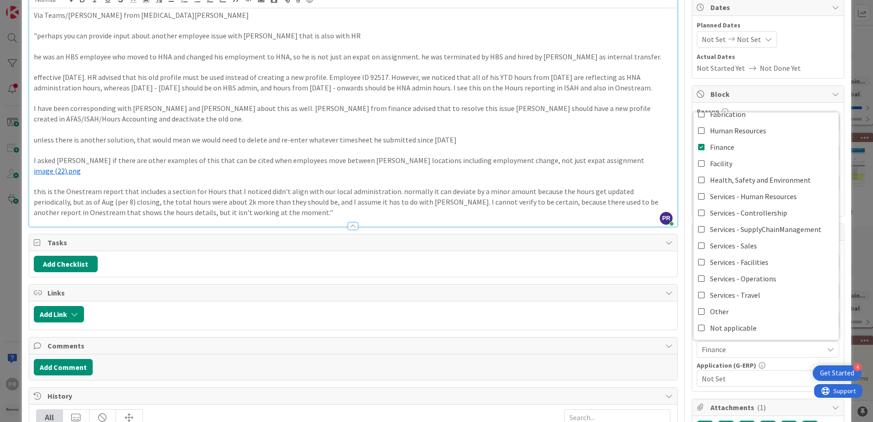
click at [736, 378] on span "Not Set" at bounding box center [762, 378] width 121 height 11
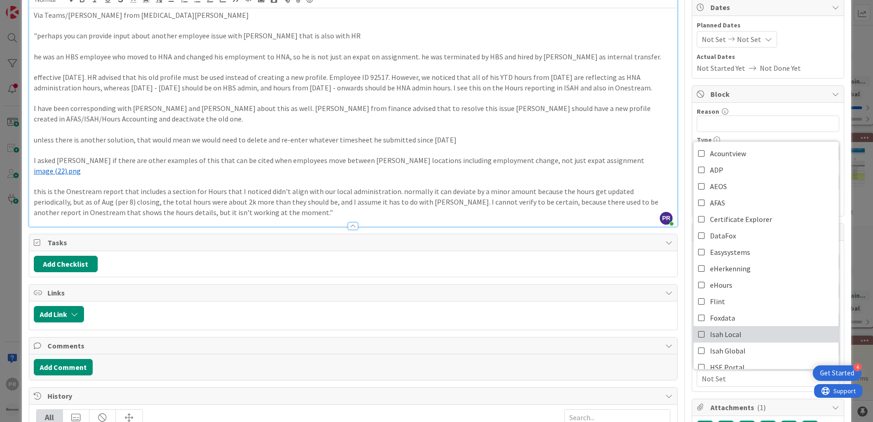
click at [698, 331] on icon at bounding box center [701, 334] width 7 height 14
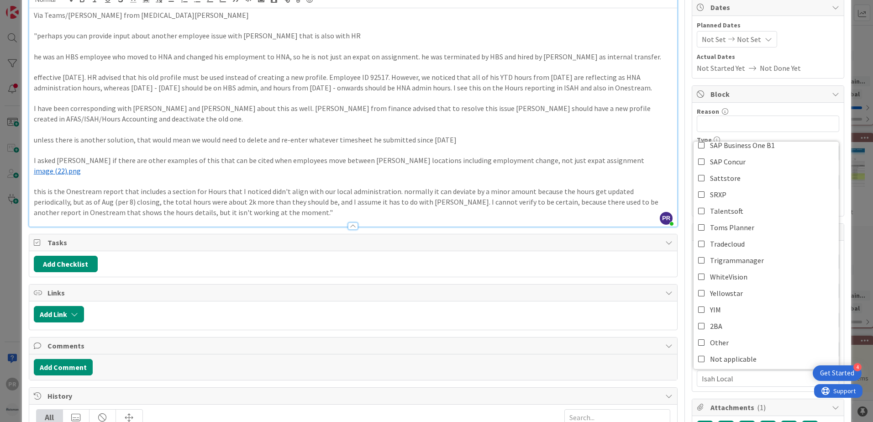
scroll to position [421, 0]
click at [698, 338] on icon at bounding box center [701, 341] width 7 height 14
click at [833, 135] on div "Reason 0 / 256 Type None Reminder Date Not Set Block" at bounding box center [768, 159] width 152 height 113
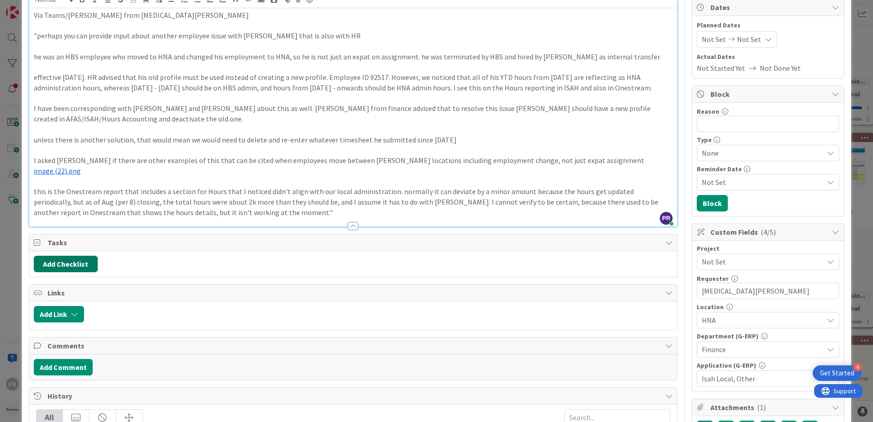
click at [77, 267] on button "Add Checklist" at bounding box center [66, 264] width 64 height 16
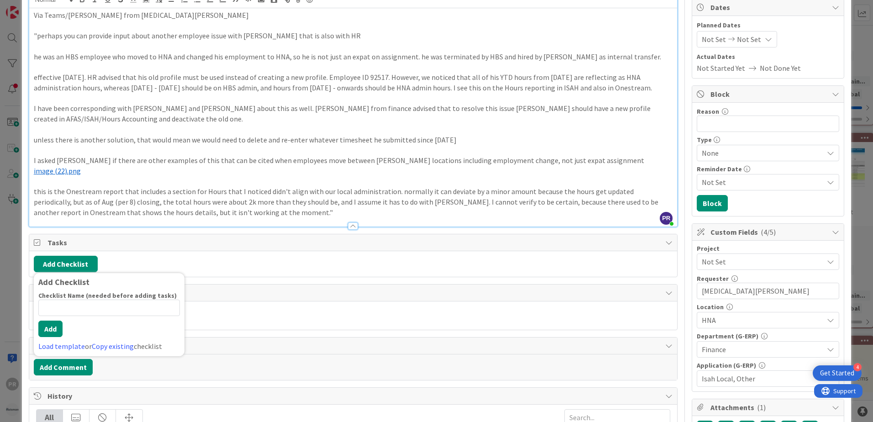
click at [168, 243] on span "Tasks" at bounding box center [353, 242] width 613 height 11
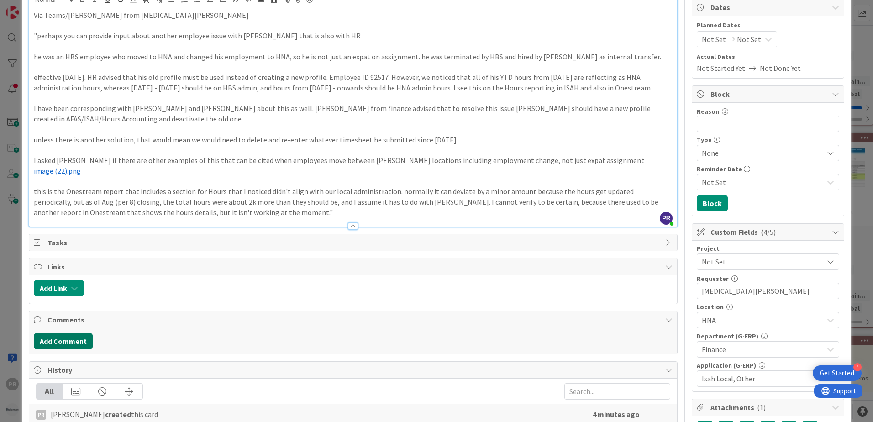
click at [84, 335] on button "Add Comment" at bounding box center [63, 341] width 59 height 16
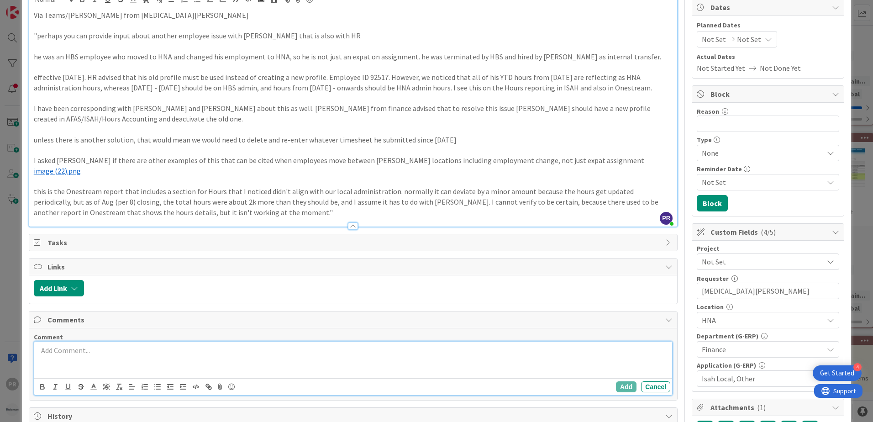
click at [103, 348] on p at bounding box center [353, 350] width 631 height 11
paste div
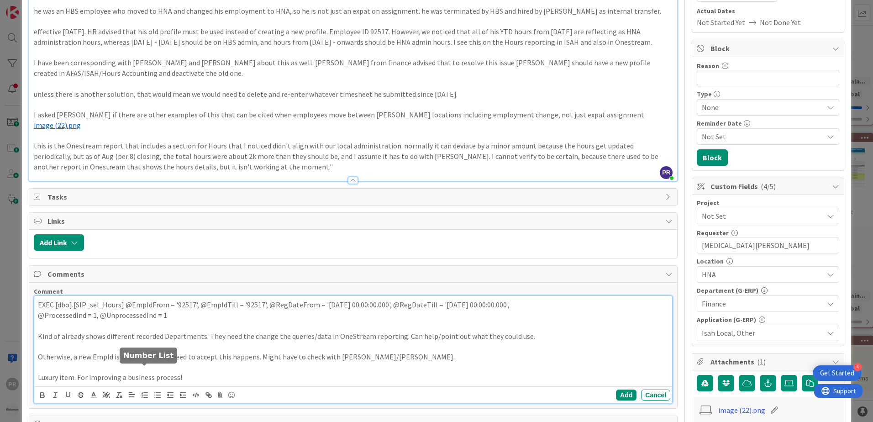
scroll to position [189, 0]
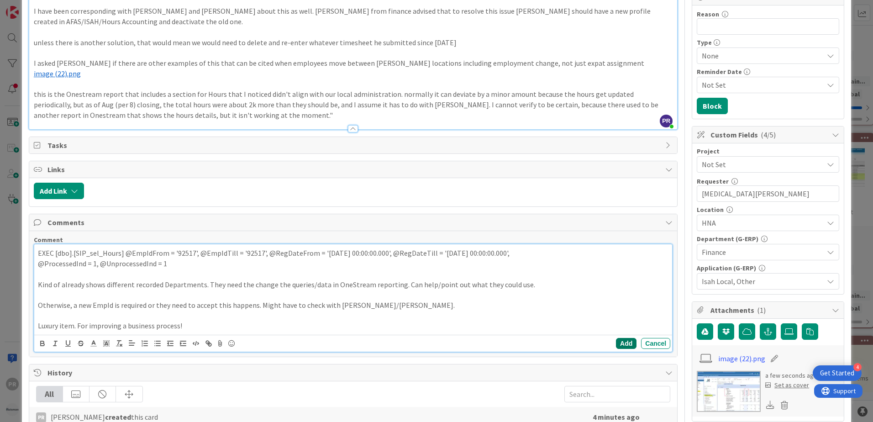
click at [617, 342] on button "Add" at bounding box center [626, 343] width 21 height 11
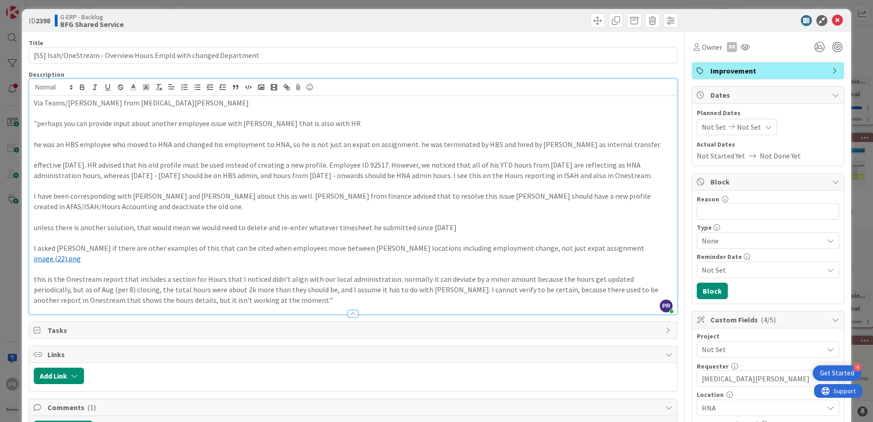
scroll to position [0, 0]
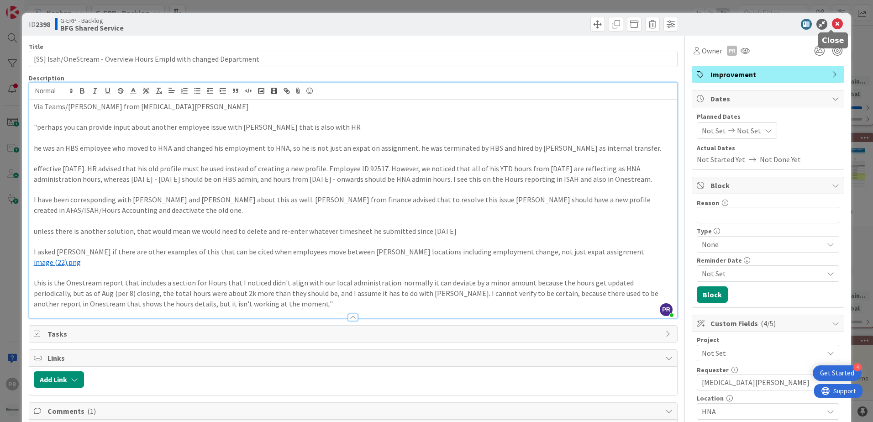
click at [832, 23] on icon at bounding box center [837, 24] width 11 height 11
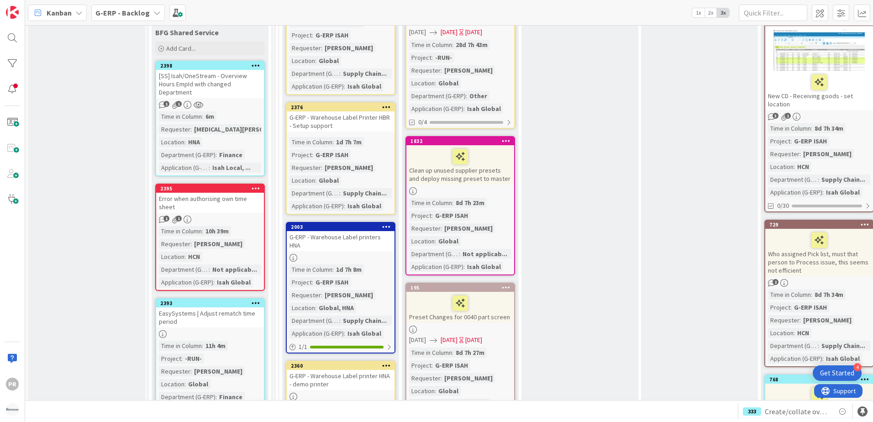
scroll to position [1005, 0]
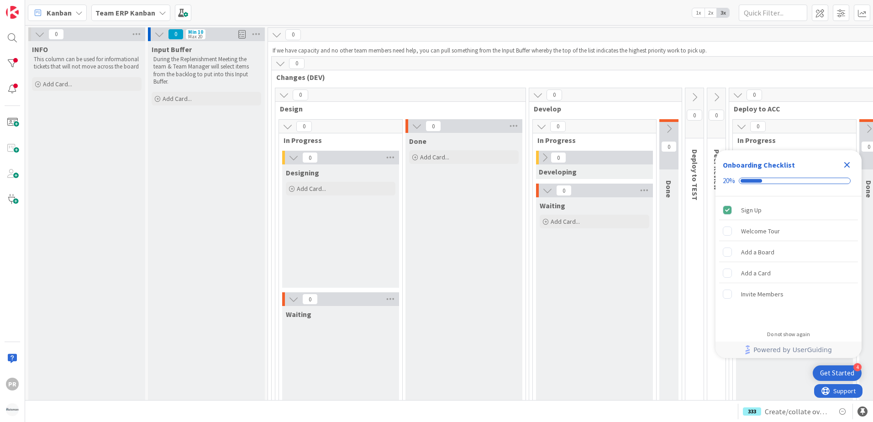
click at [150, 13] on b "Team ERP Kanban" at bounding box center [125, 12] width 60 height 9
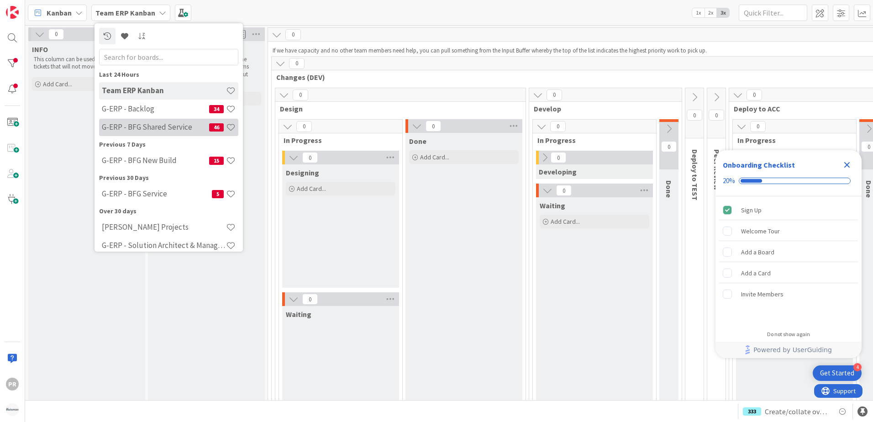
click at [163, 127] on h4 "G-ERP - BFG Shared Service" at bounding box center [155, 126] width 107 height 9
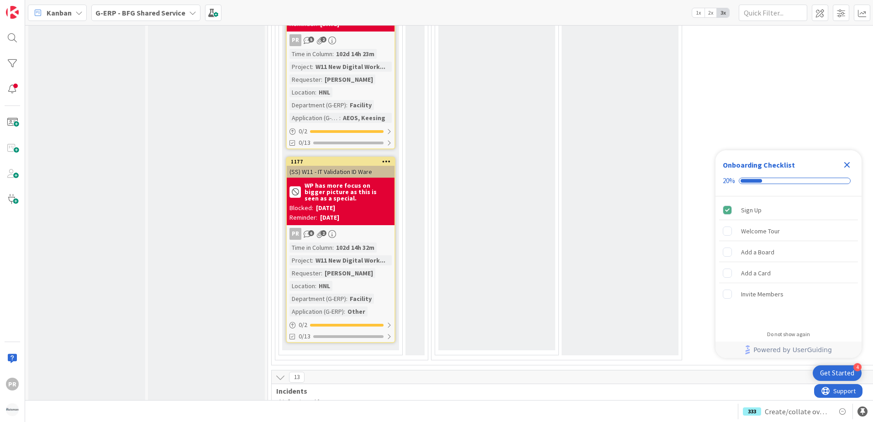
scroll to position [2785, 0]
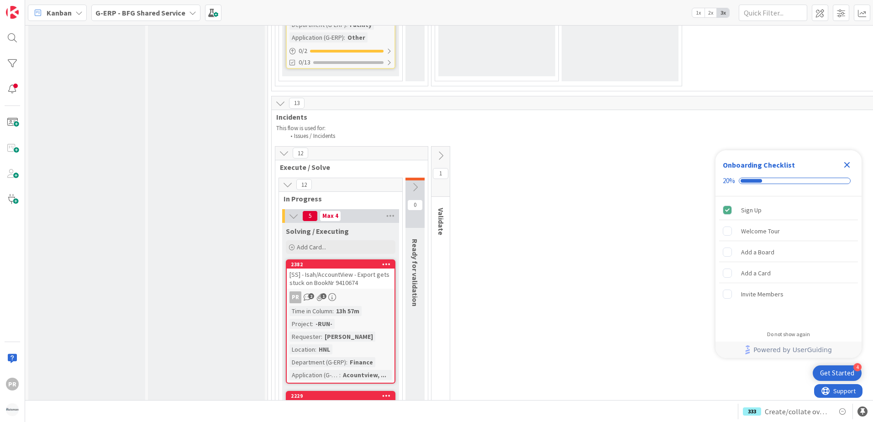
click at [351, 274] on div "[SS] - Isah/AccountView - Export gets stuck on BookNr 9410674" at bounding box center [341, 278] width 108 height 20
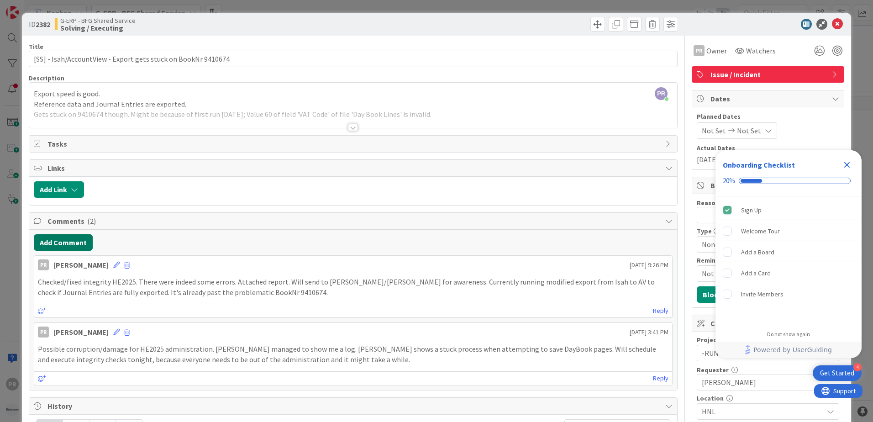
click at [87, 247] on button "Add Comment" at bounding box center [63, 242] width 59 height 16
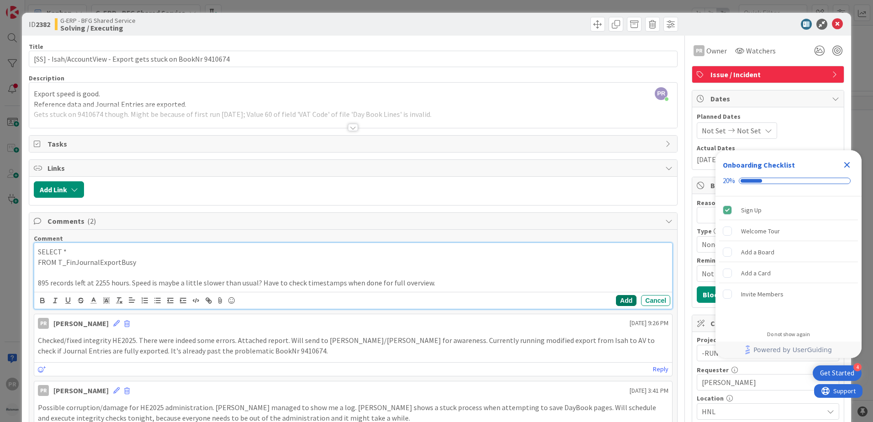
click at [617, 303] on button "Add" at bounding box center [626, 300] width 21 height 11
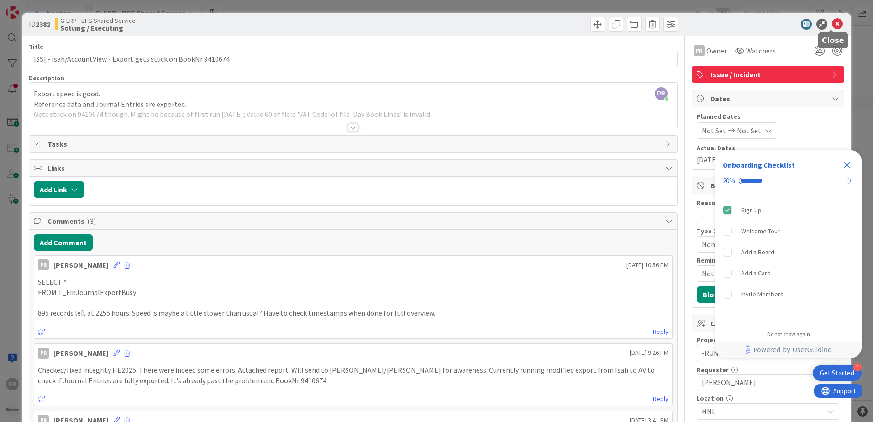
click at [832, 23] on icon at bounding box center [837, 24] width 11 height 11
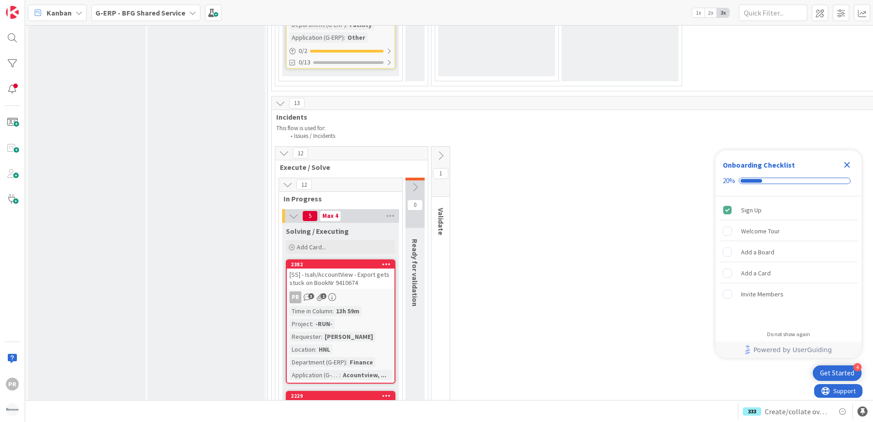
click at [166, 14] on b "G-ERP - BFG Shared Service" at bounding box center [140, 12] width 90 height 9
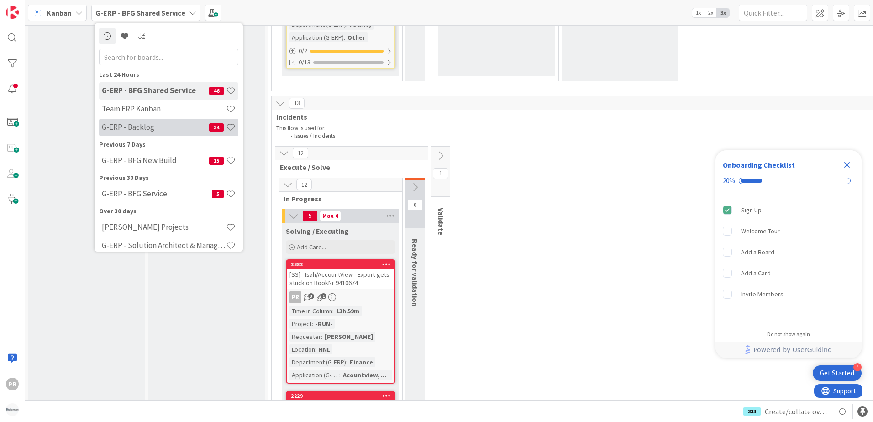
click at [156, 131] on h4 "G-ERP - Backlog" at bounding box center [155, 126] width 107 height 9
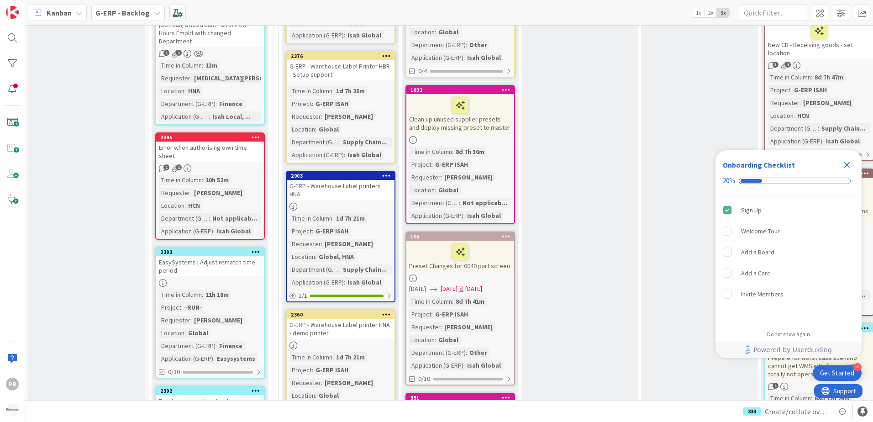
scroll to position [959, 0]
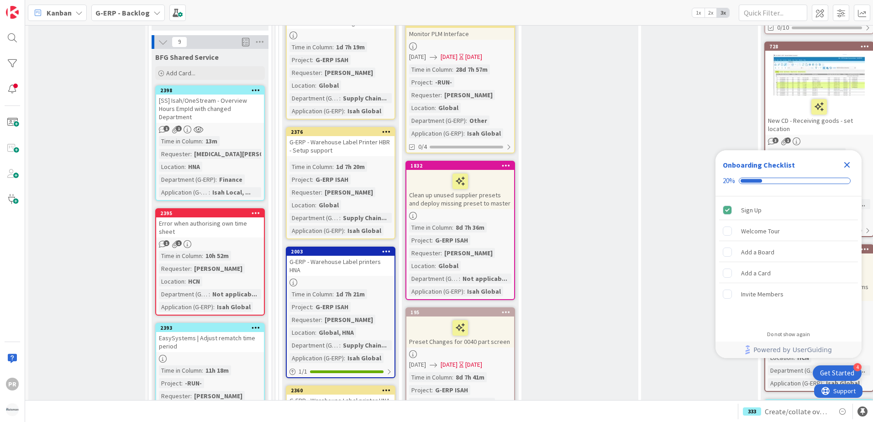
click at [230, 98] on div "[SS] Isah/OneStream - Overview Hours EmpId with changed Department" at bounding box center [210, 109] width 108 height 28
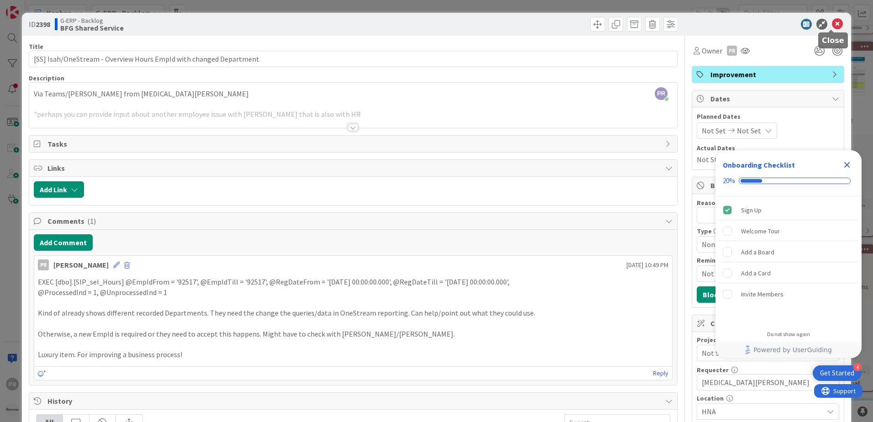
click at [832, 26] on icon at bounding box center [837, 24] width 11 height 11
